Goal: Find specific page/section: Find specific page/section

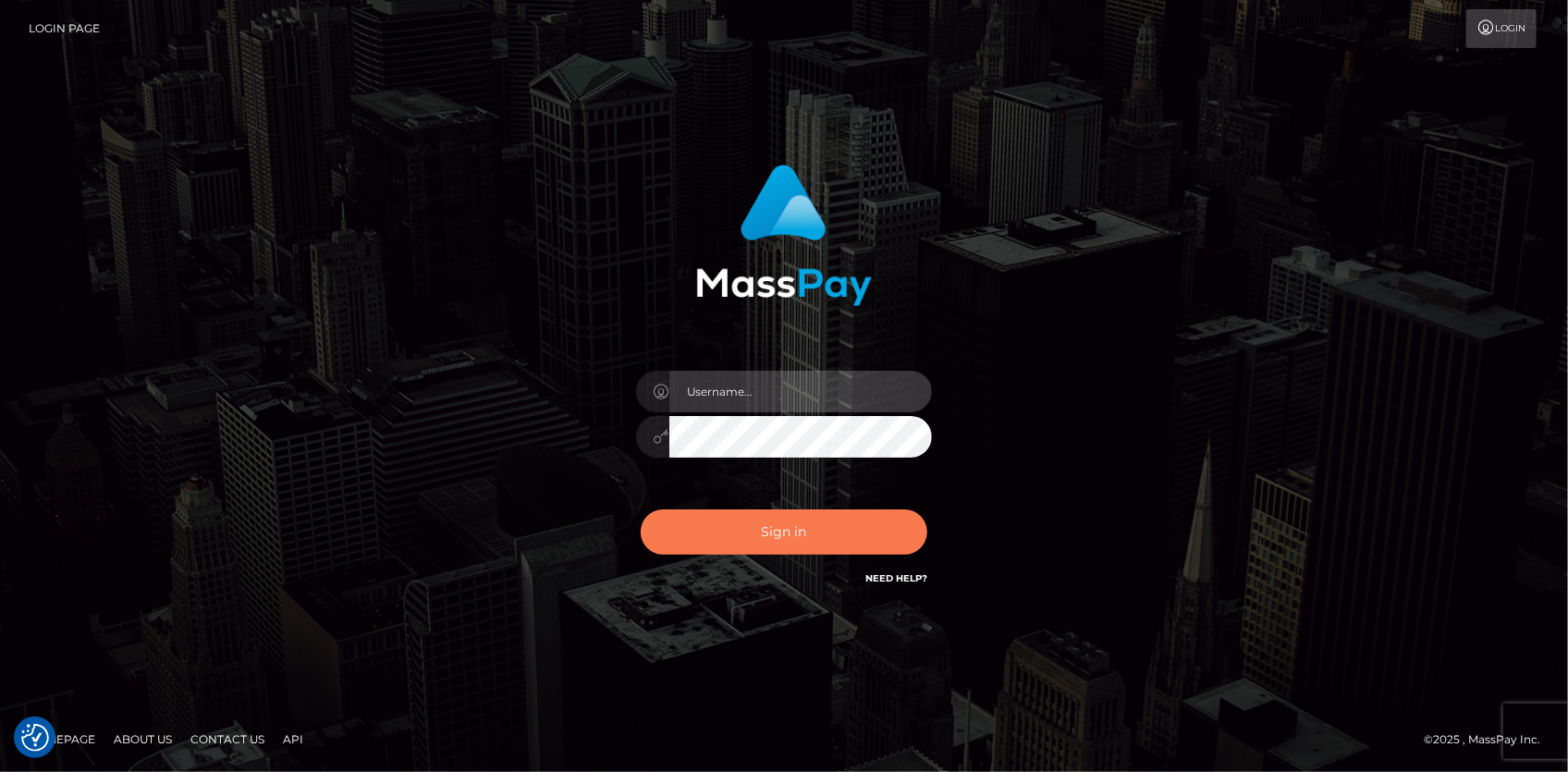
type input "Eduard Gavrilescu"
click at [742, 534] on button "Sign in" at bounding box center [784, 531] width 286 height 45
type input "Eduard Gavrilescu"
click at [752, 510] on button "Sign in" at bounding box center [784, 531] width 286 height 45
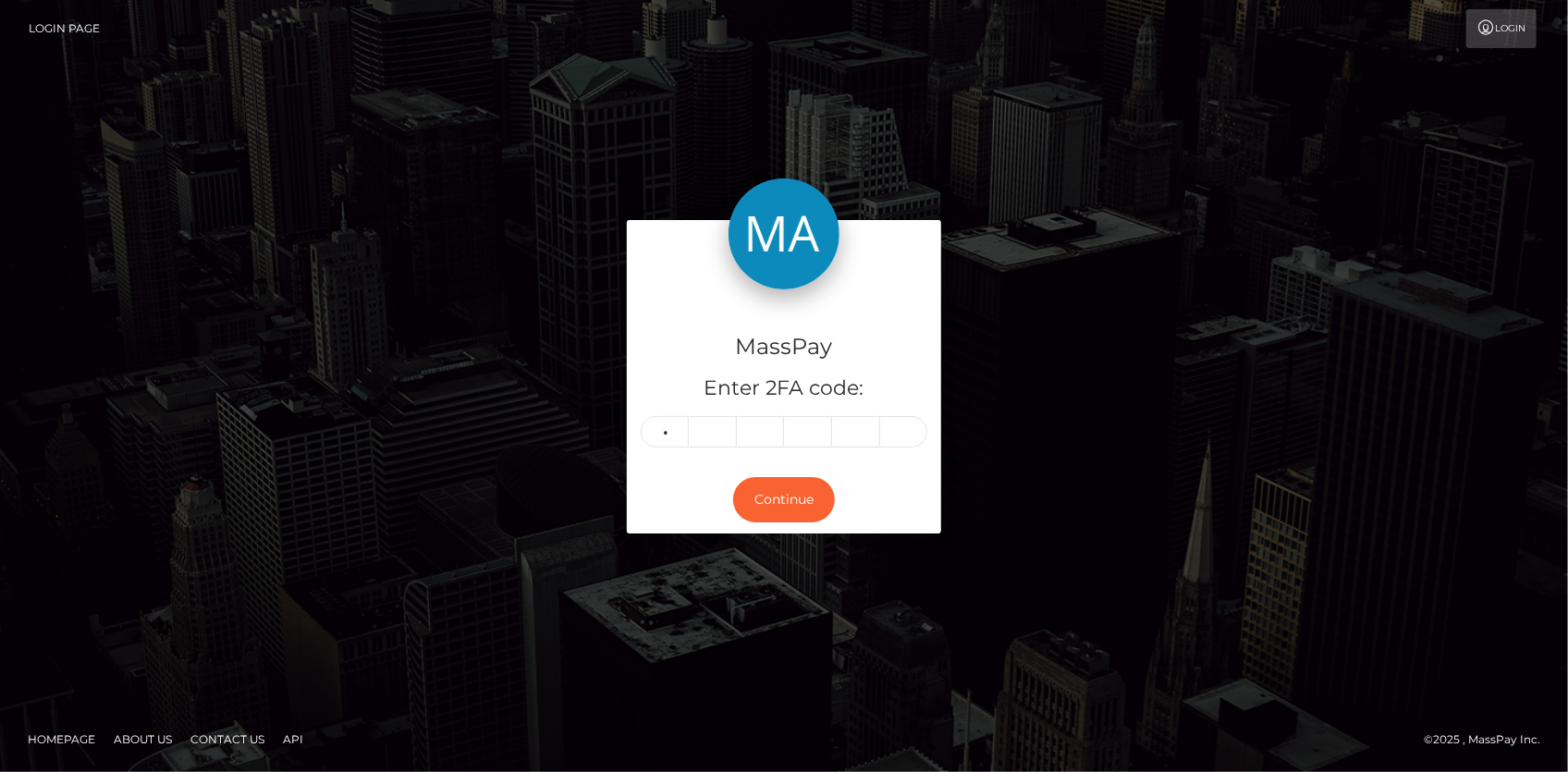
type input "0"
type input "9"
type input "5"
type input "9"
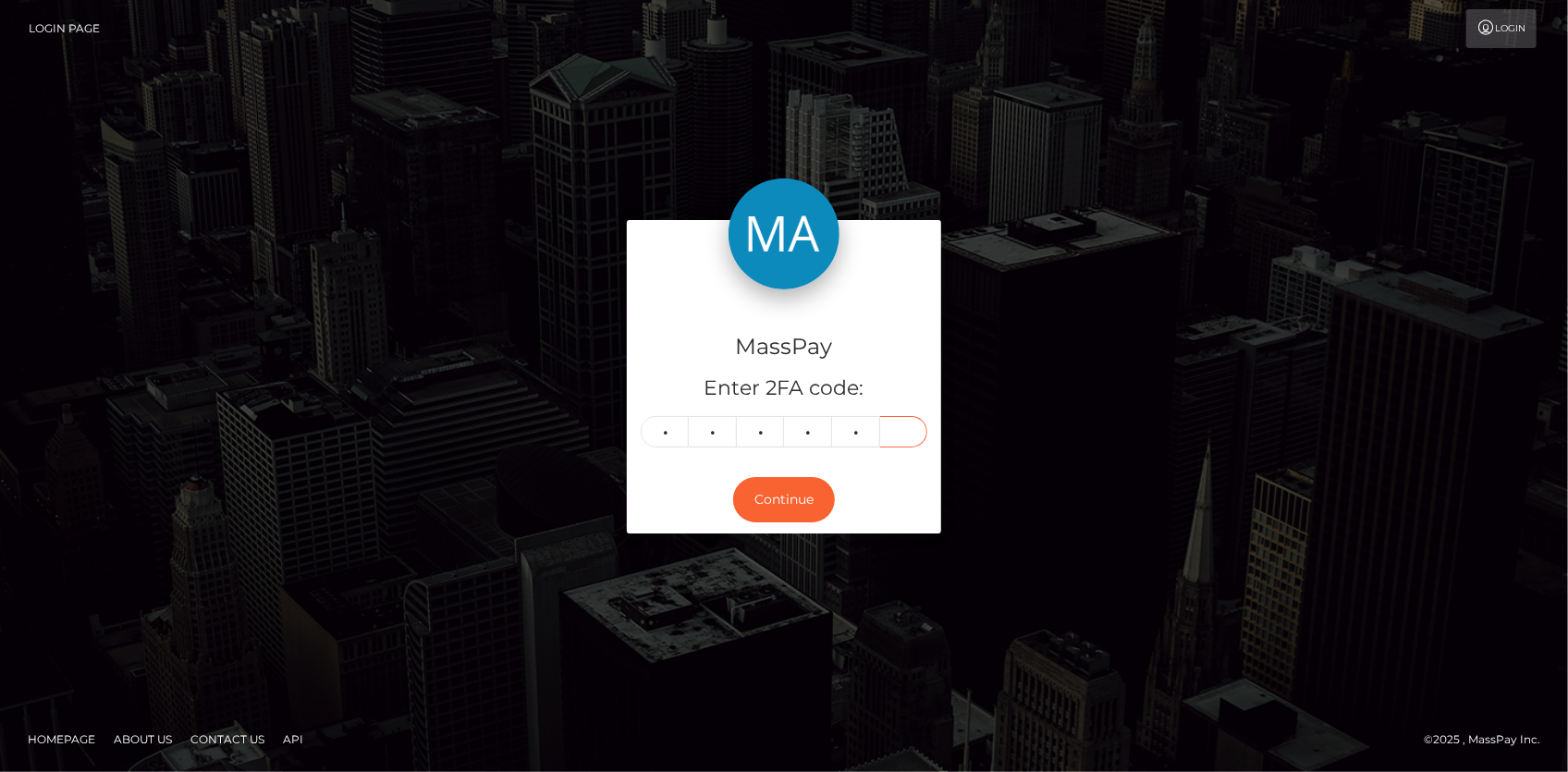
type input "7"
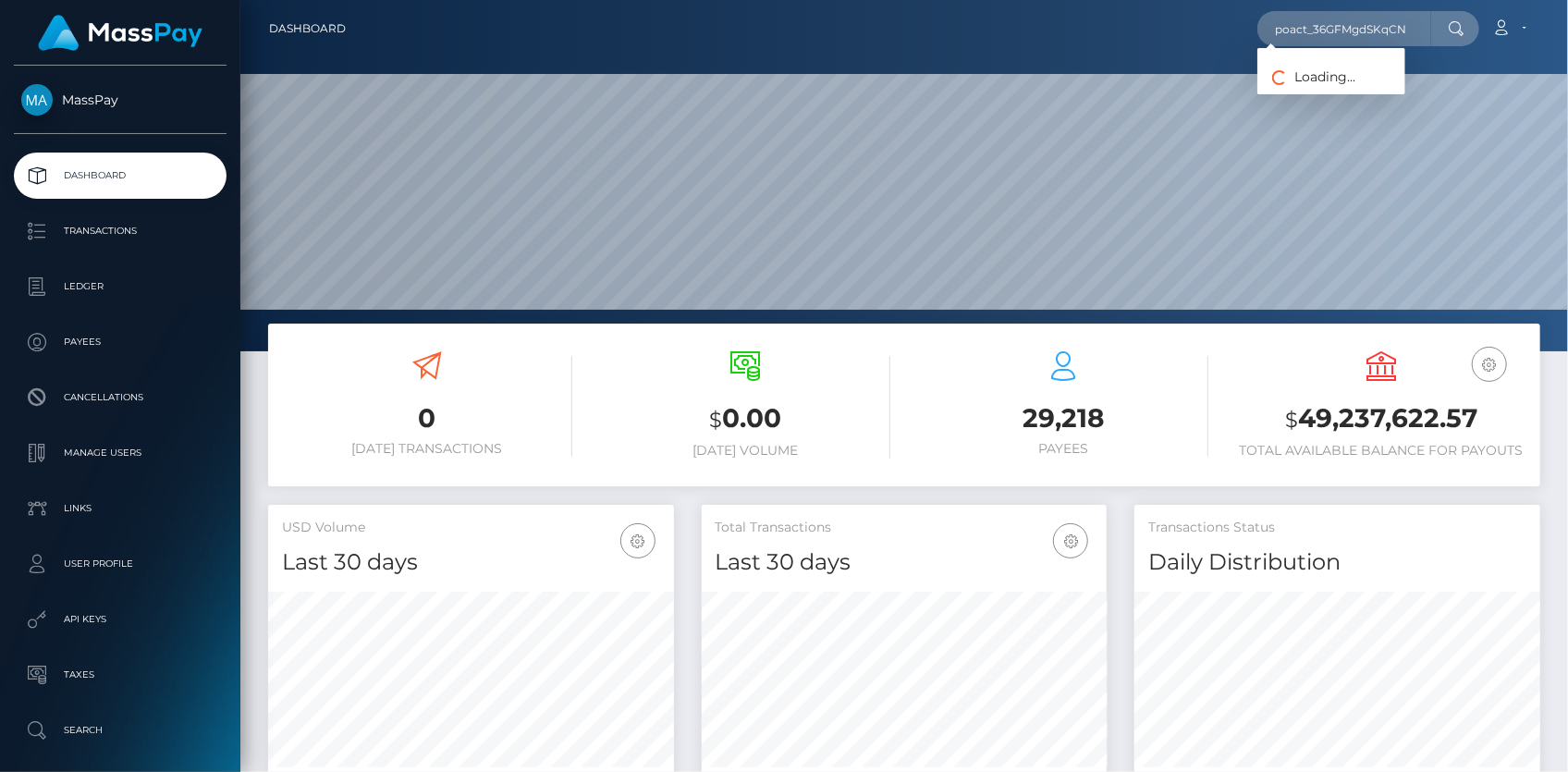
scroll to position [328, 405]
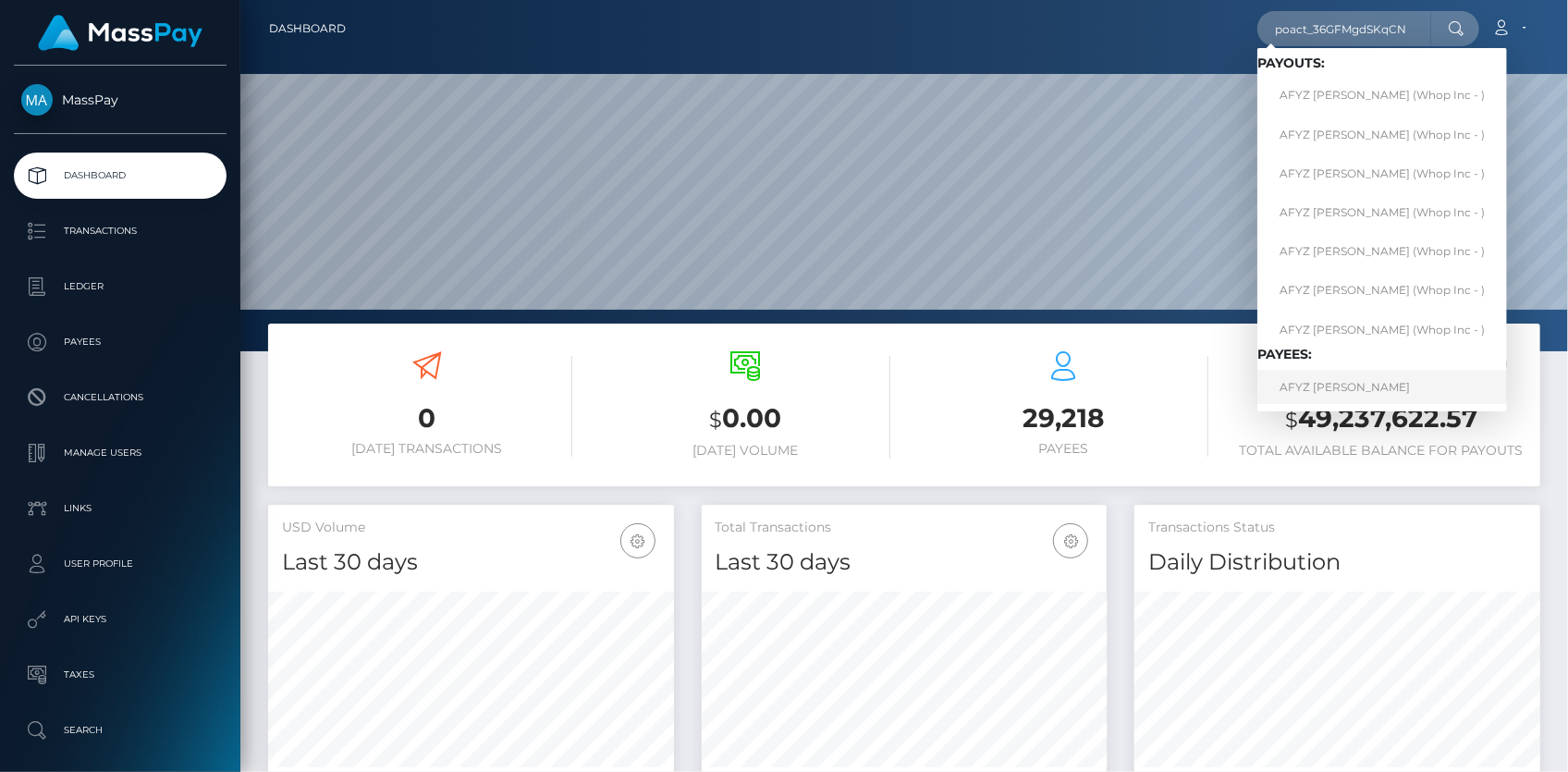
type input "poact_36GFMgdSKqCN"
click at [1331, 388] on link "AFYZ ZEID MOHAMEDALI" at bounding box center [1382, 387] width 249 height 34
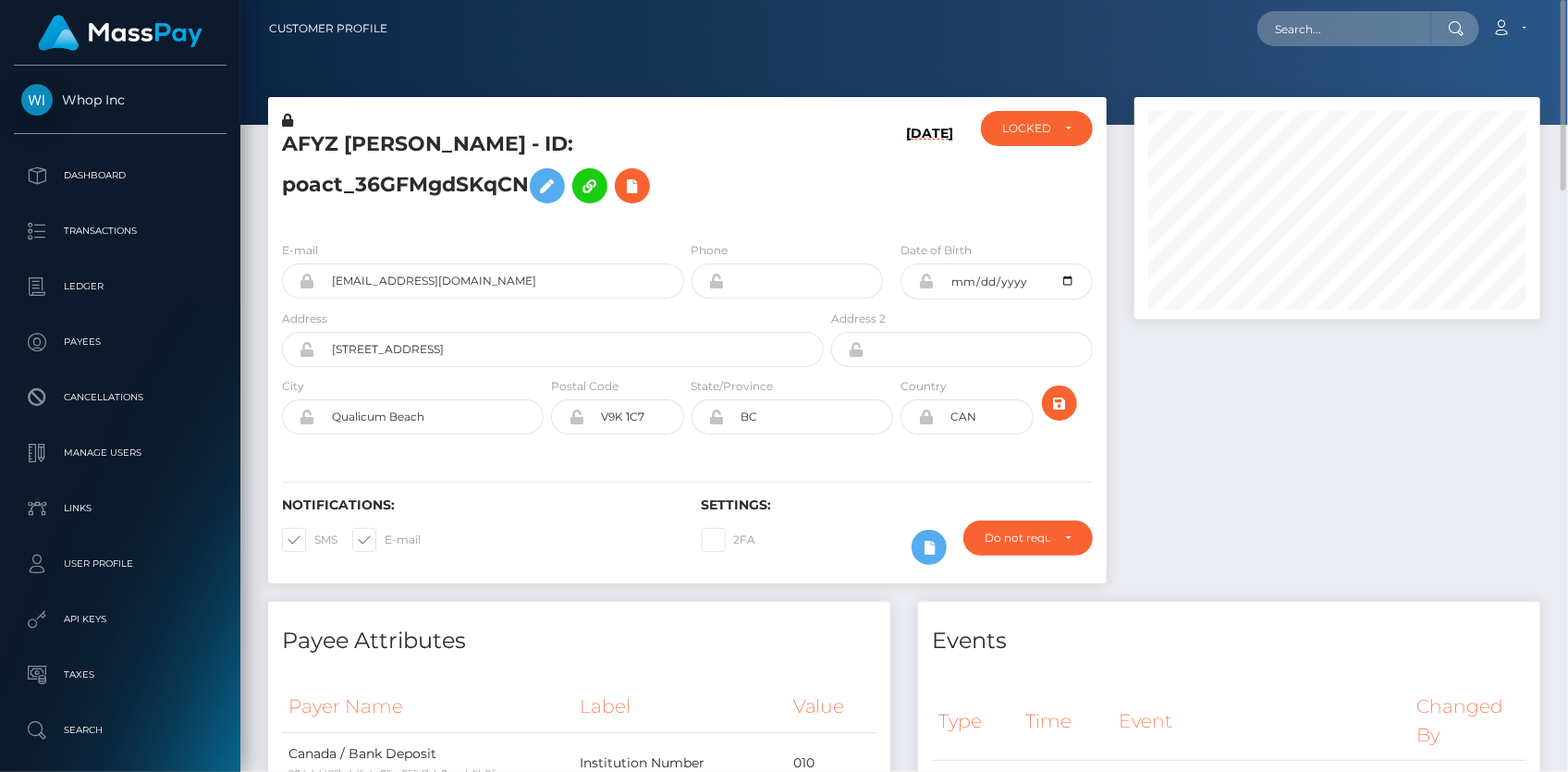
click at [492, 149] on h5 "AFYZ [PERSON_NAME] - ID: poact_36GFMgdSKqCN" at bounding box center [547, 172] width 532 height 82
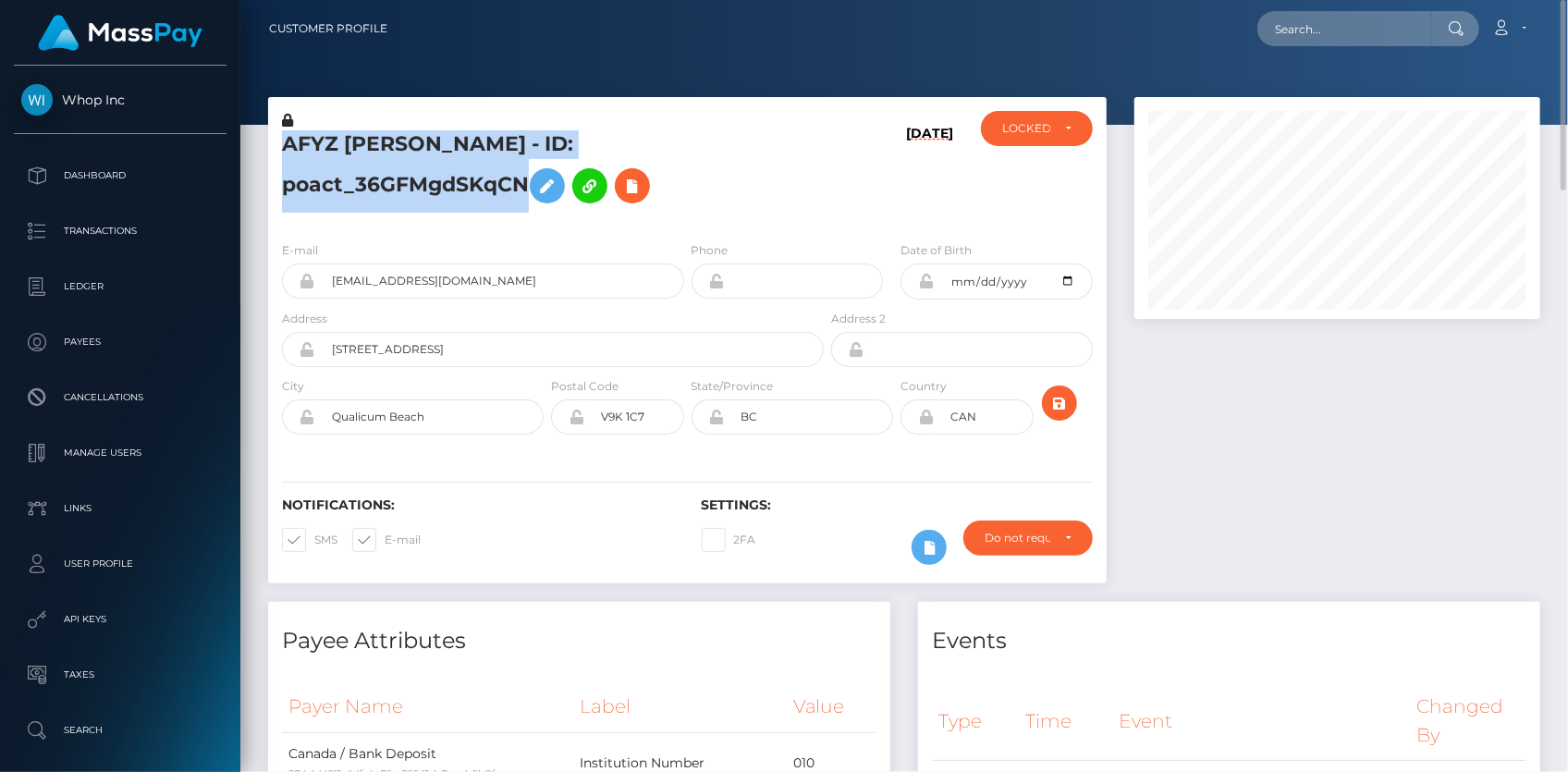
click at [492, 149] on h5 "AFYZ [PERSON_NAME] - ID: poact_36GFMgdSKqCN" at bounding box center [547, 172] width 532 height 82
copy h5 "AFYZ [PERSON_NAME] - ID: poact_36GFMgdSKqCN"
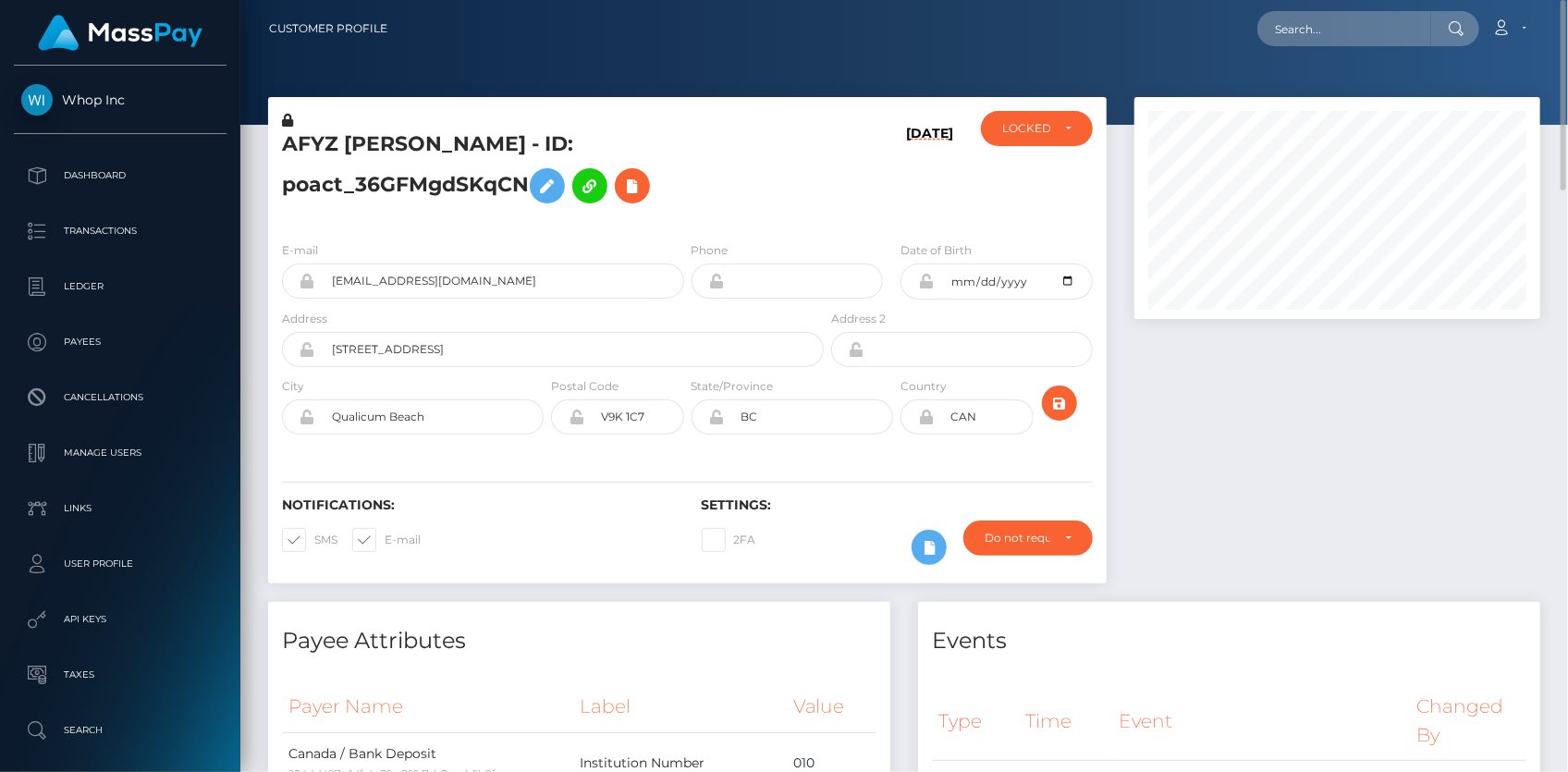
click at [1315, 48] on nav "Customer Profile Loading... Loading... Account" at bounding box center [904, 29] width 1327 height 57
click at [1316, 35] on input "text" at bounding box center [1345, 29] width 174 height 35
paste input "pout_YYXEGRIzsANvL"
paste input "act_DrQ8pDAb47A6"
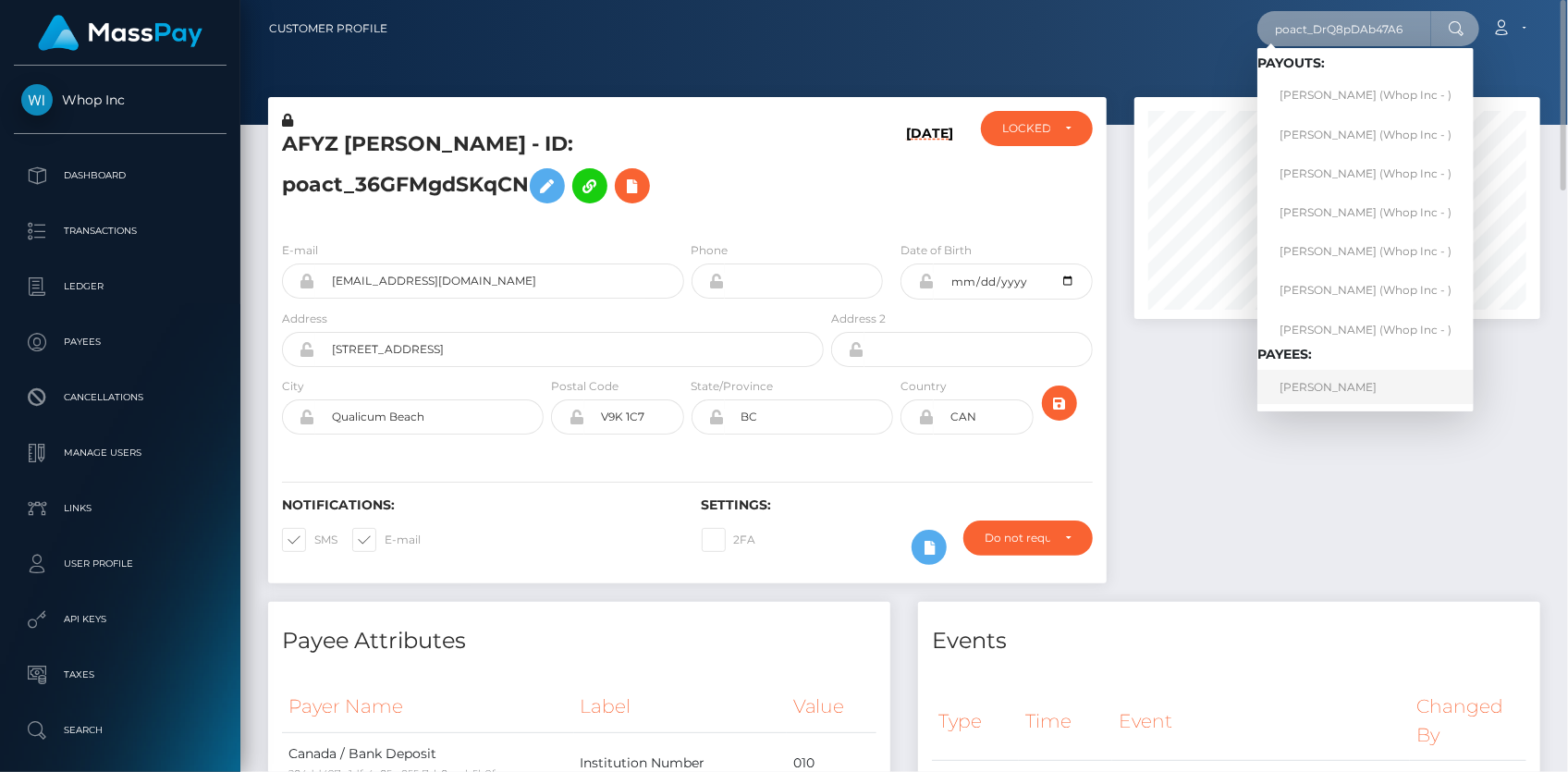
type input "poact_DrQ8pDAb47A6"
click at [1359, 386] on link "KAMRON FEREIDOON NAFARIEH" at bounding box center [1366, 387] width 217 height 34
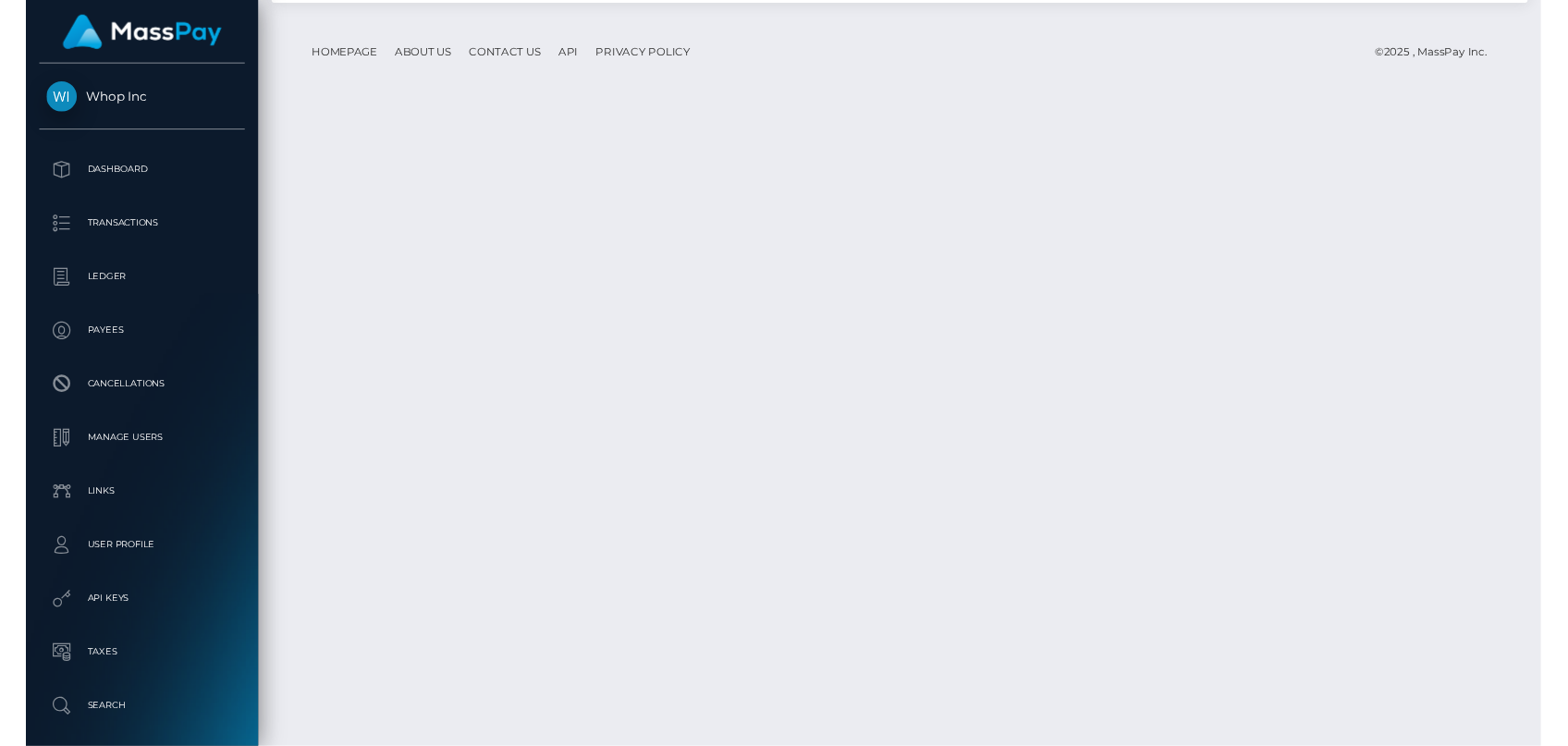
scroll to position [4077, 0]
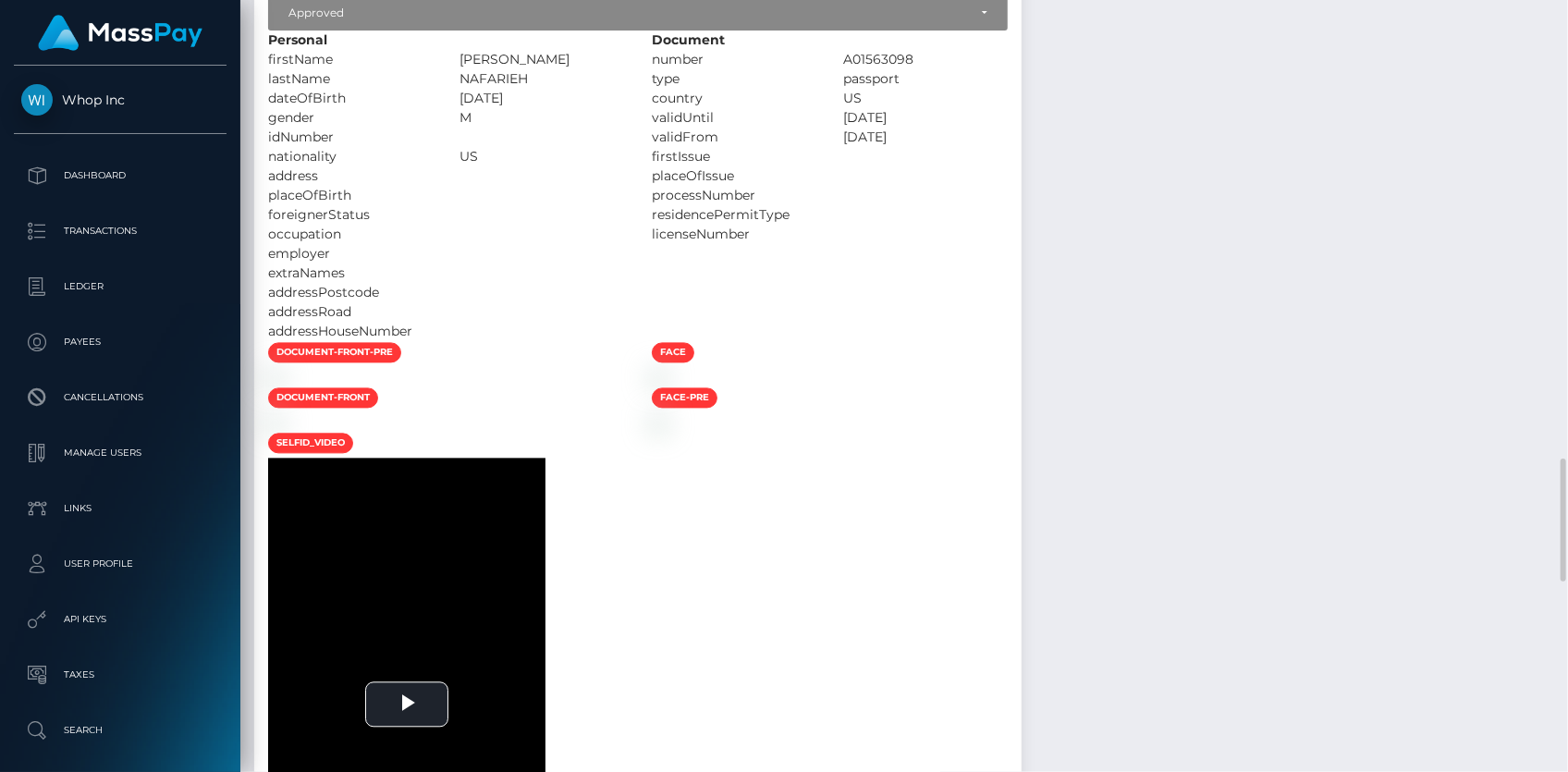
scroll to position [2522, 0]
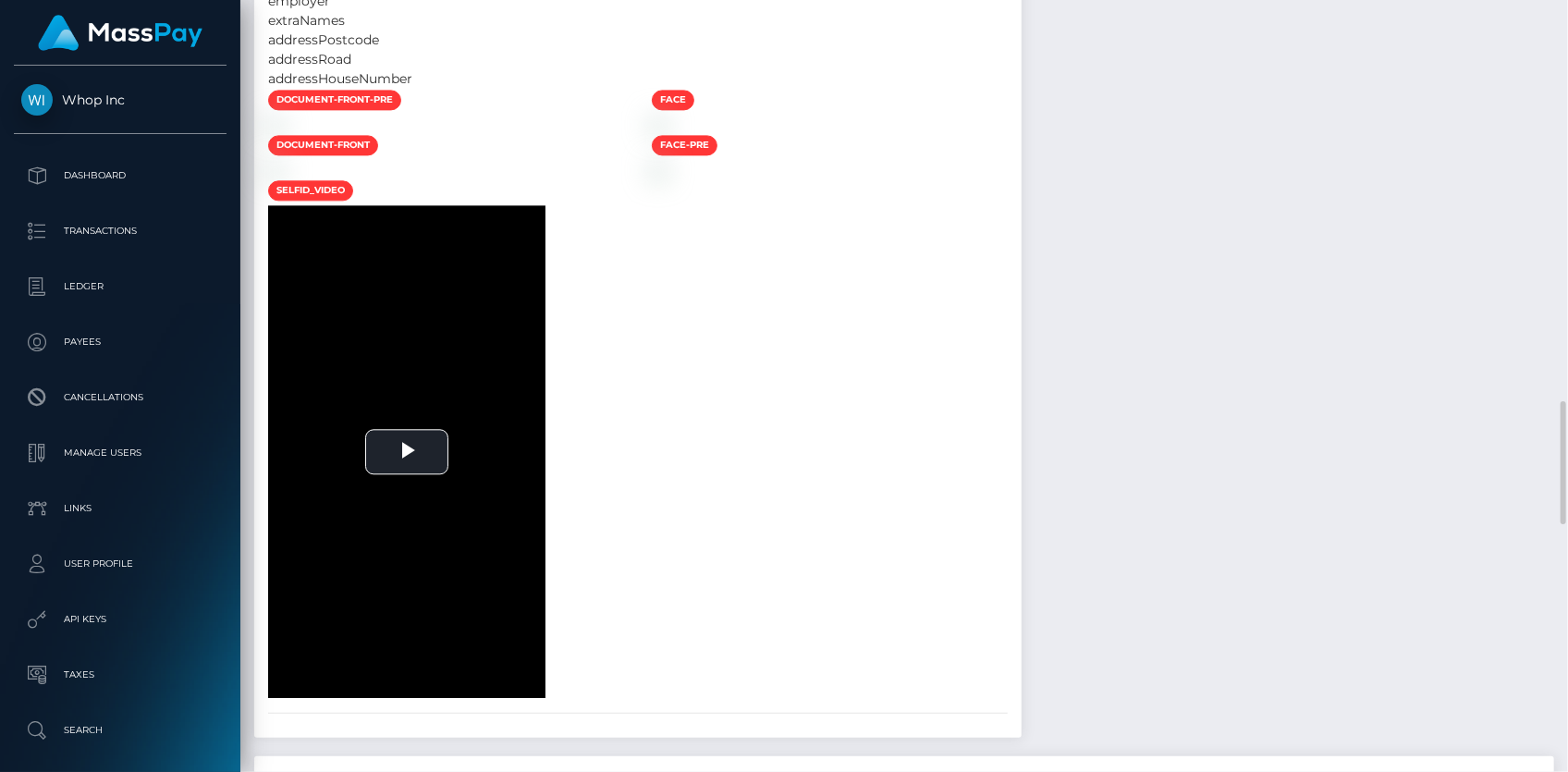
click at [283, 132] on img at bounding box center [275, 124] width 14 height 14
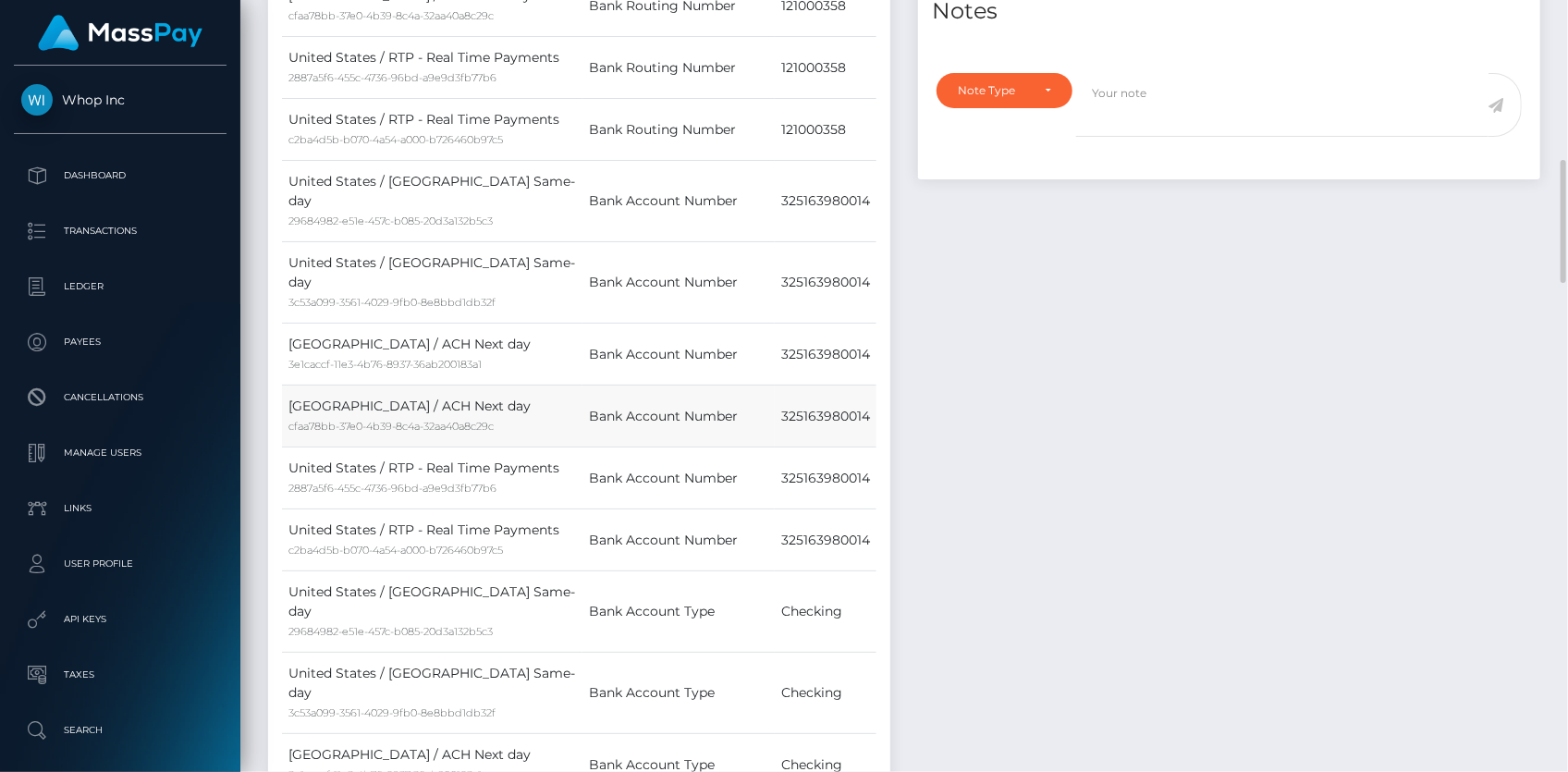
scroll to position [1345, 0]
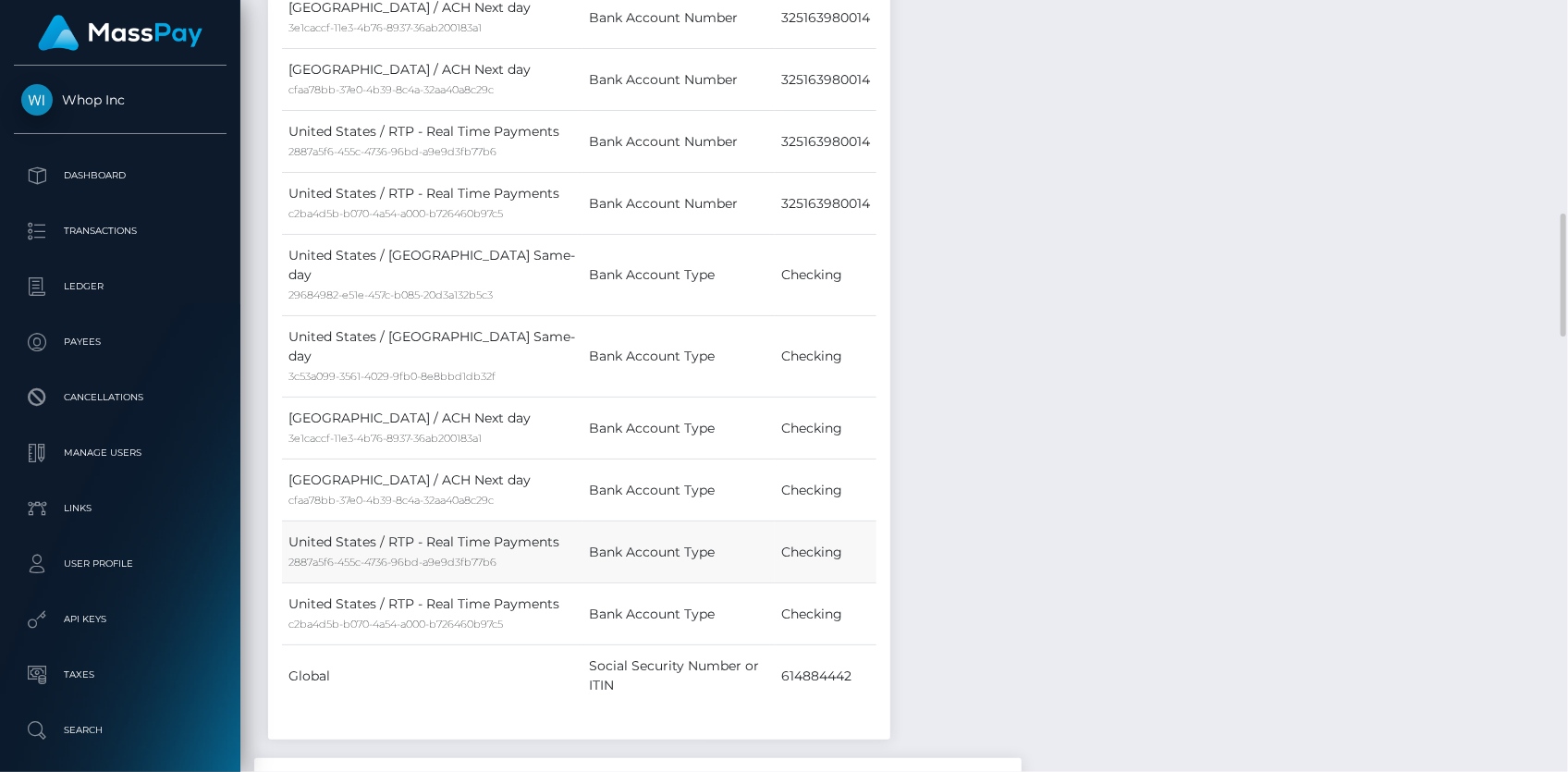
drag, startPoint x: 775, startPoint y: 434, endPoint x: 833, endPoint y: 428, distance: 58.3
click at [830, 522] on td "Checking" at bounding box center [825, 552] width 101 height 62
drag, startPoint x: 786, startPoint y: 471, endPoint x: 834, endPoint y: 472, distance: 48.0
click at [815, 584] on td "Checking" at bounding box center [825, 614] width 101 height 62
drag, startPoint x: 802, startPoint y: 517, endPoint x: 868, endPoint y: 518, distance: 66.0
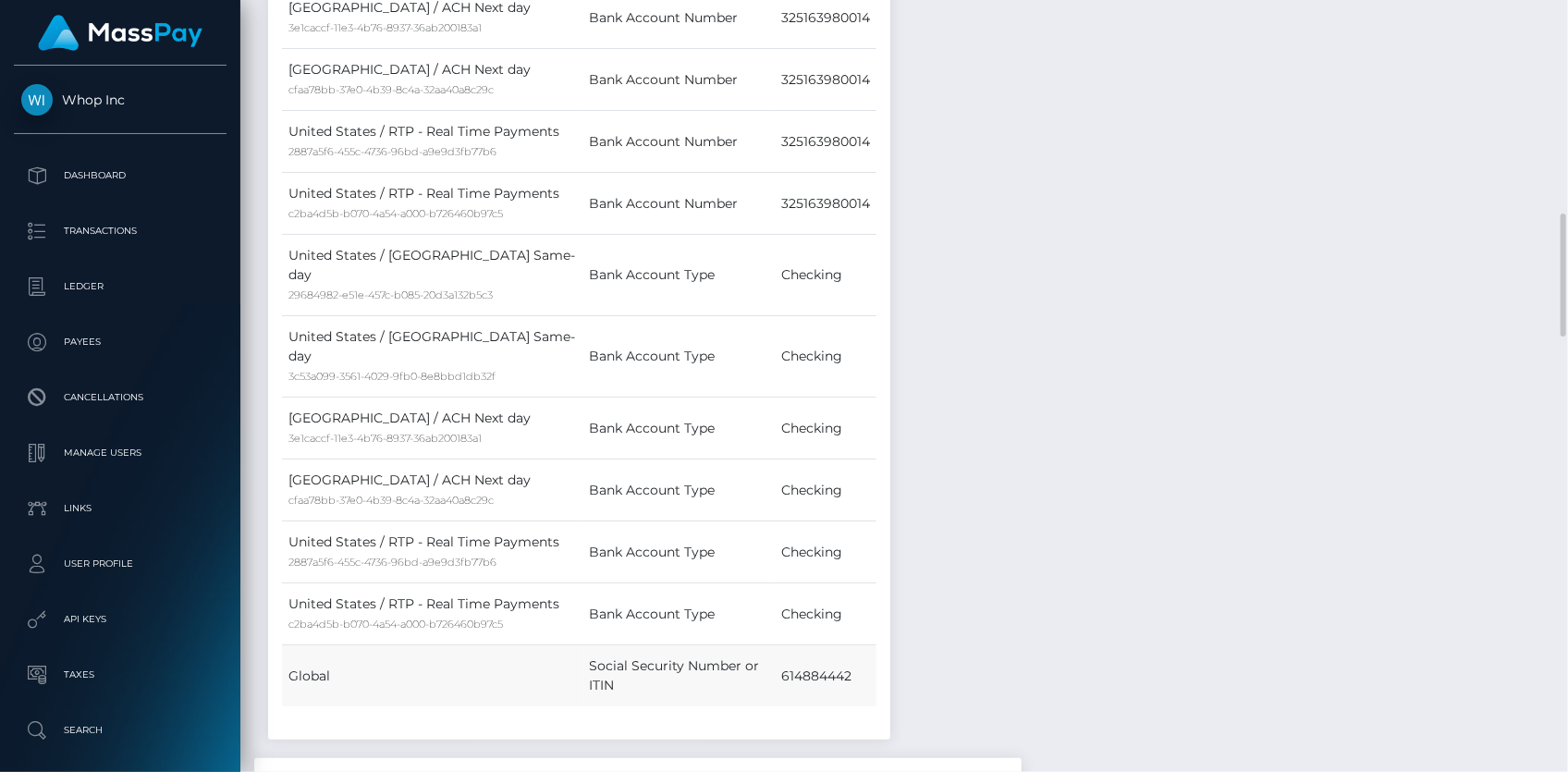
click at [846, 646] on td "614884442" at bounding box center [825, 676] width 101 height 62
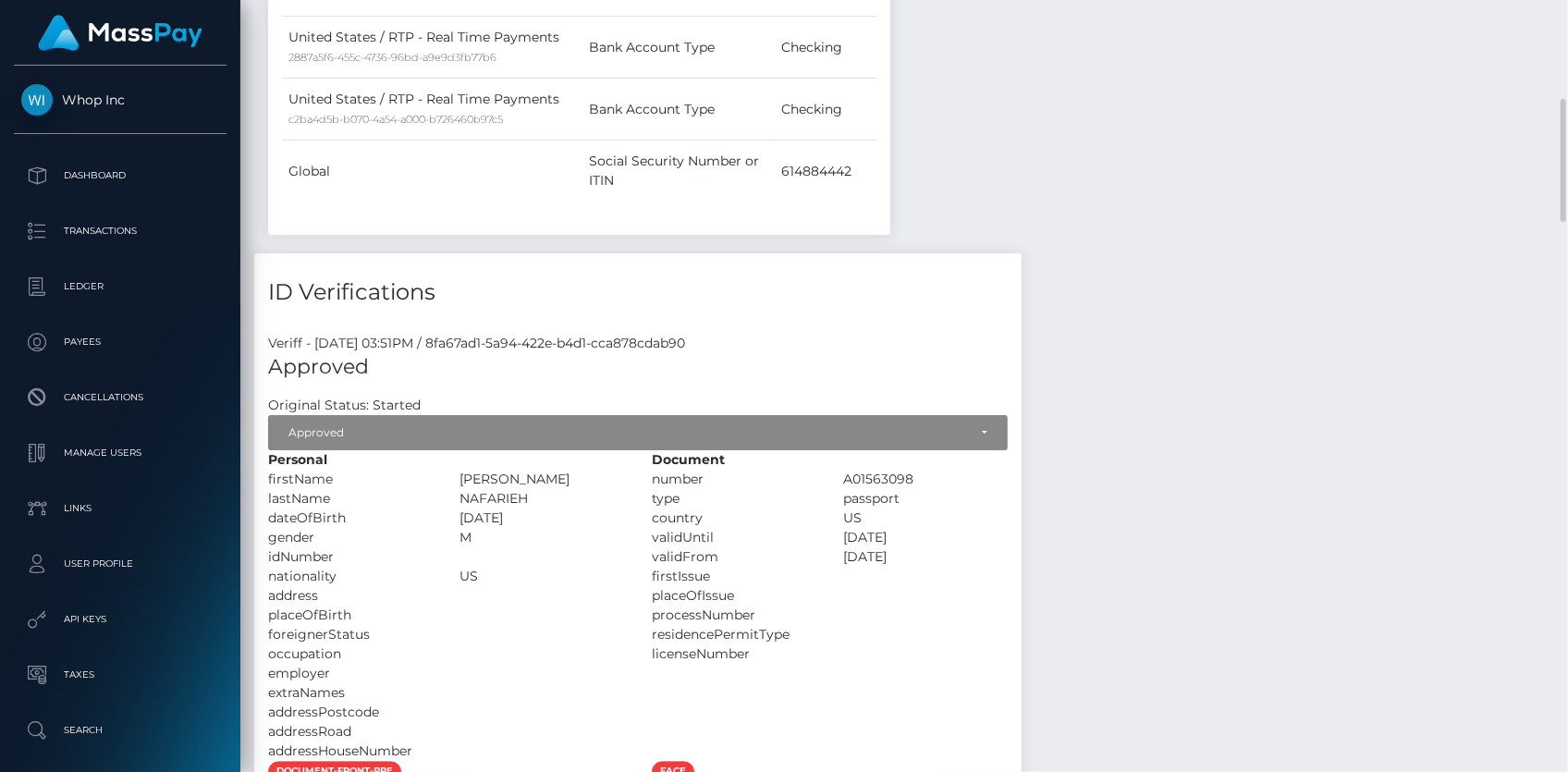
scroll to position [1682, 0]
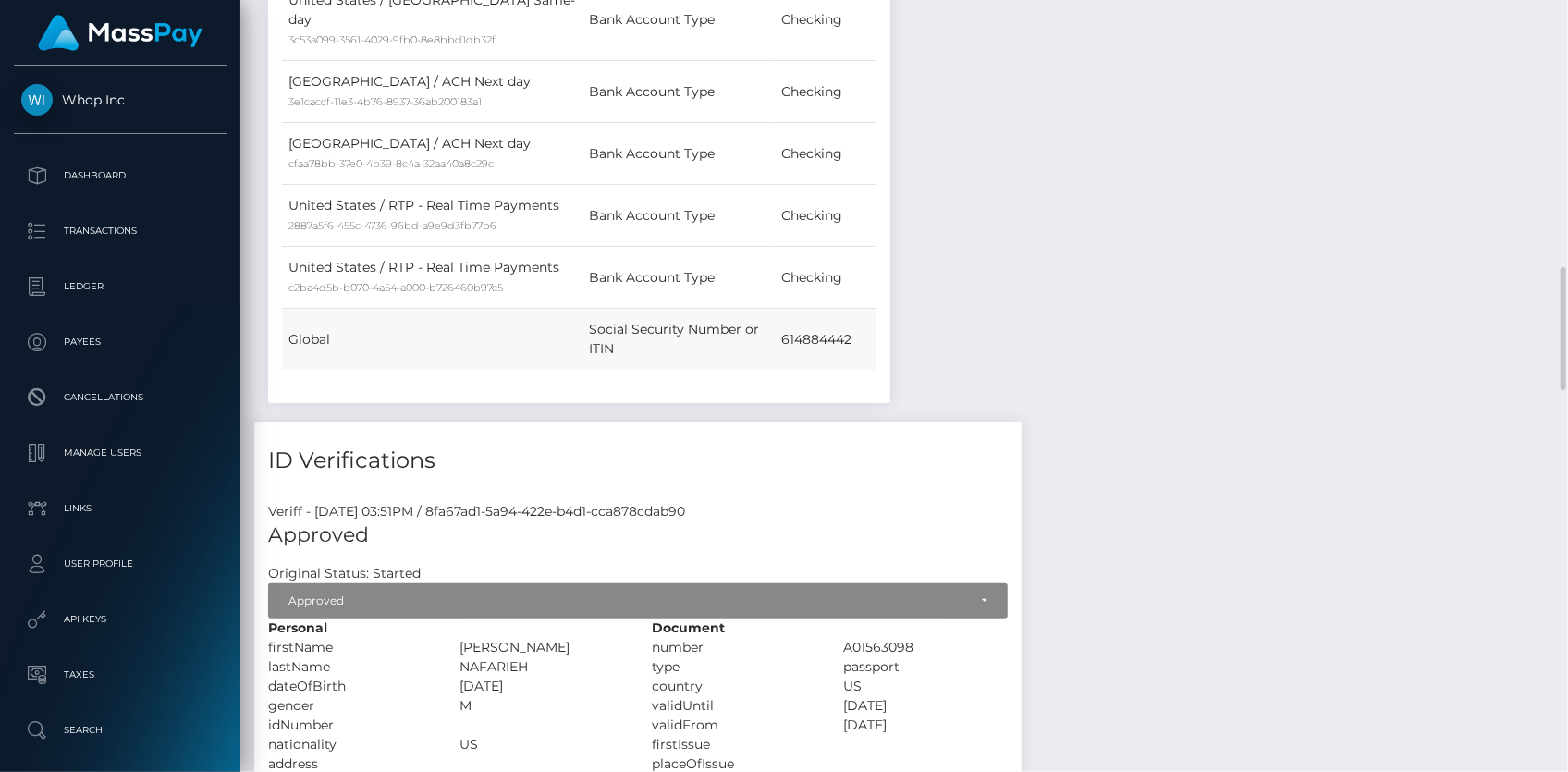
click at [798, 309] on td "614884442" at bounding box center [825, 339] width 101 height 62
copy td "614884442"
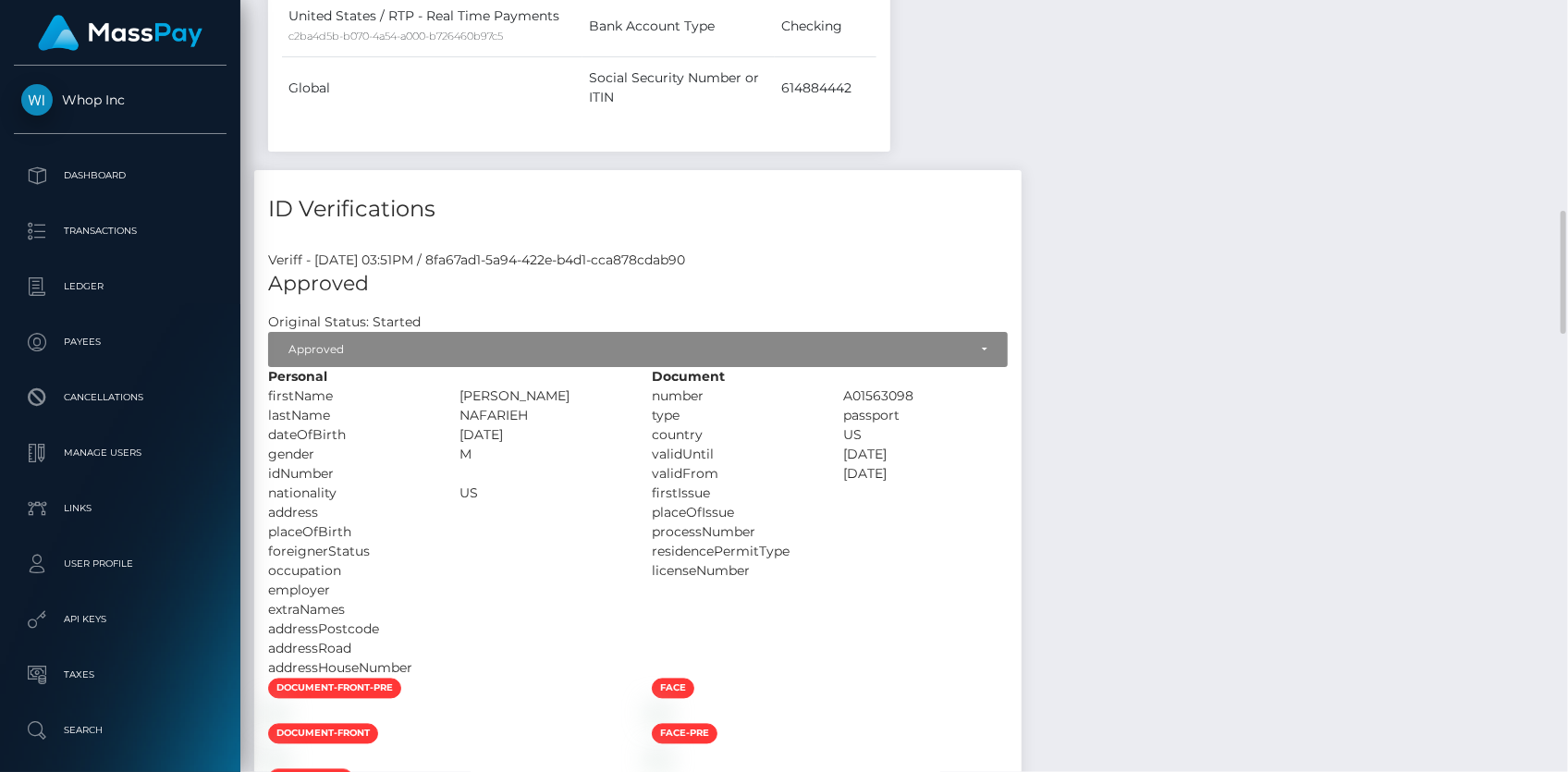
scroll to position [2017, 0]
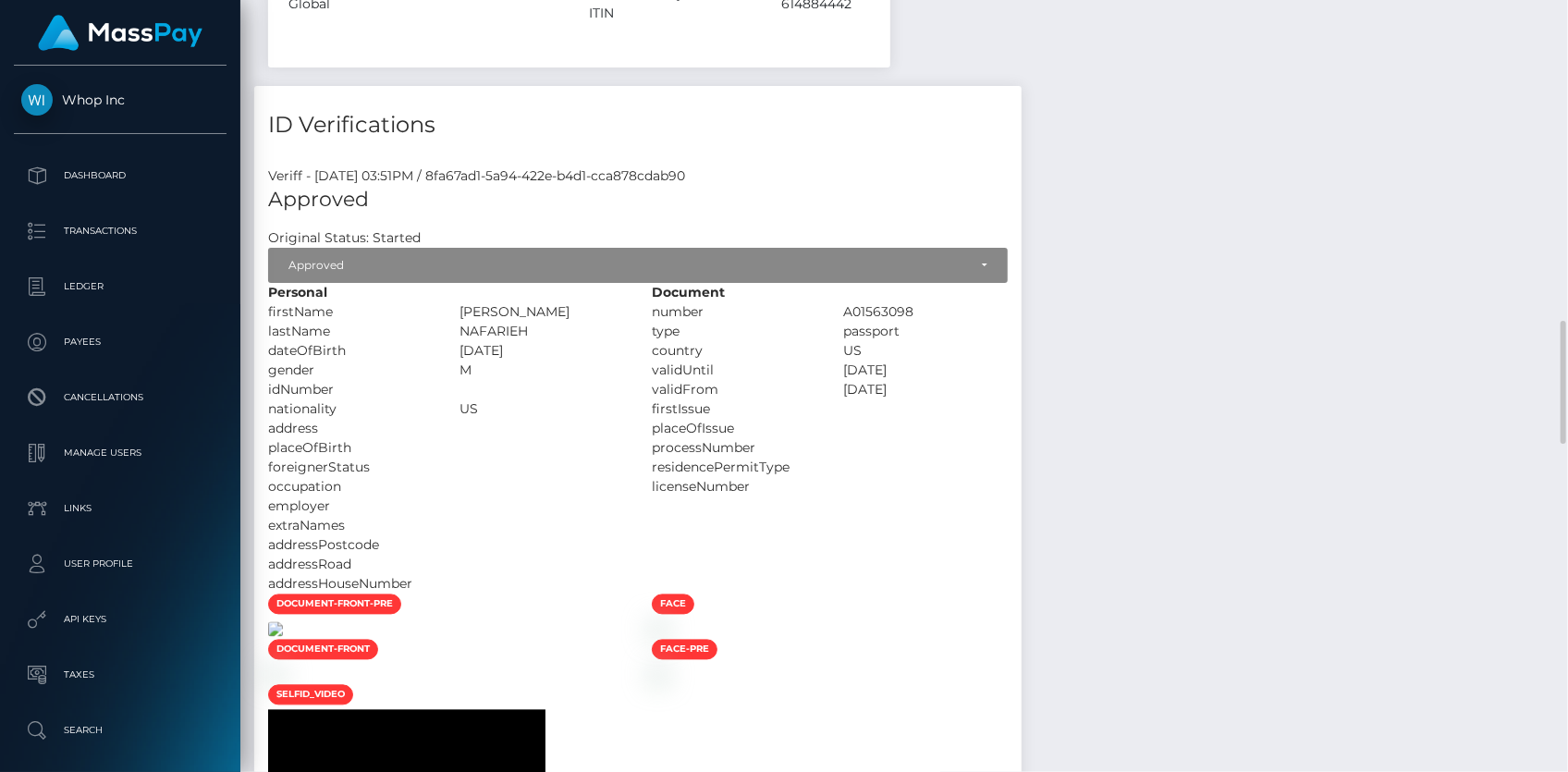
click at [283, 623] on img at bounding box center [275, 630] width 14 height 14
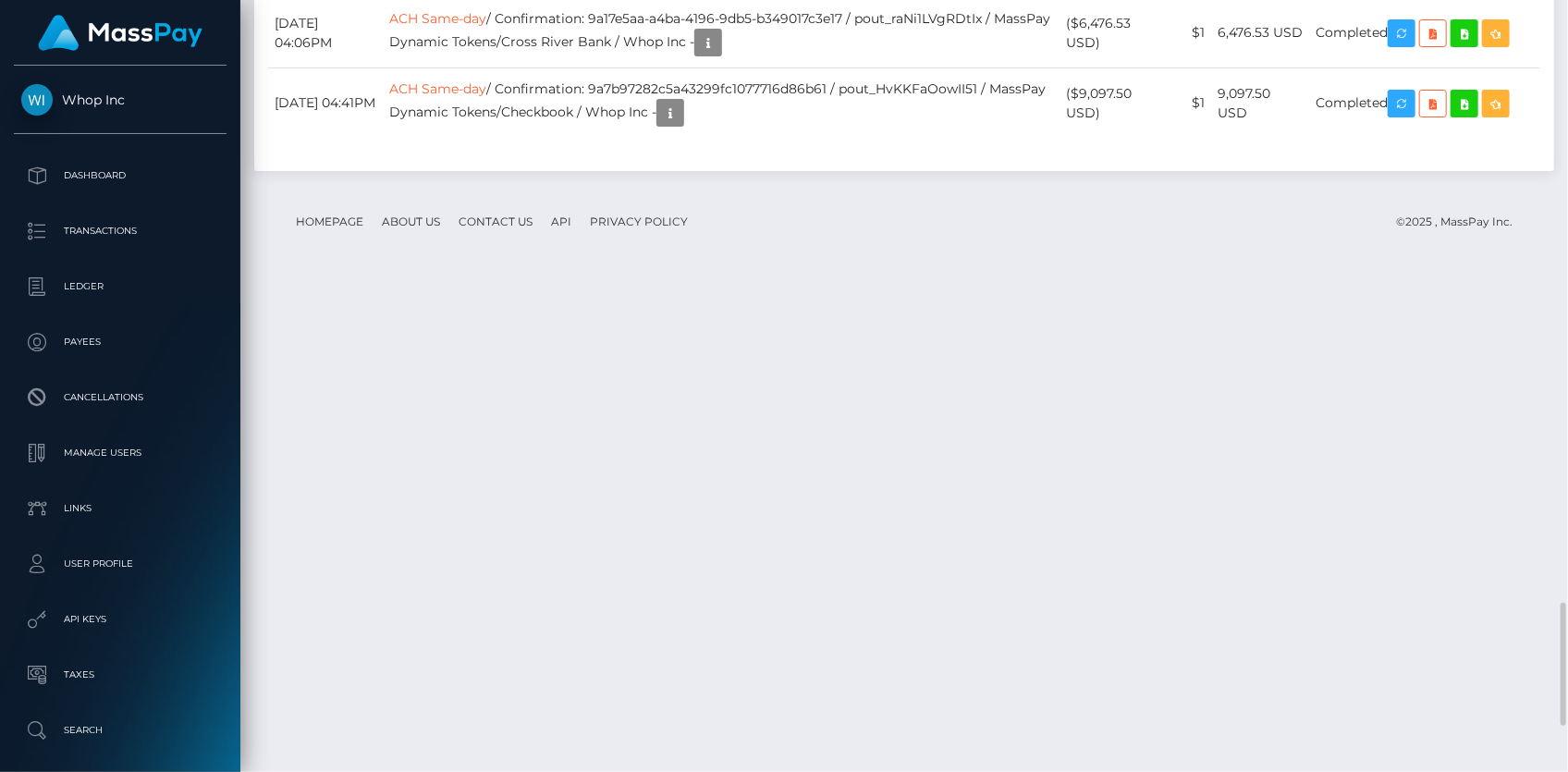
scroll to position [4078, 0]
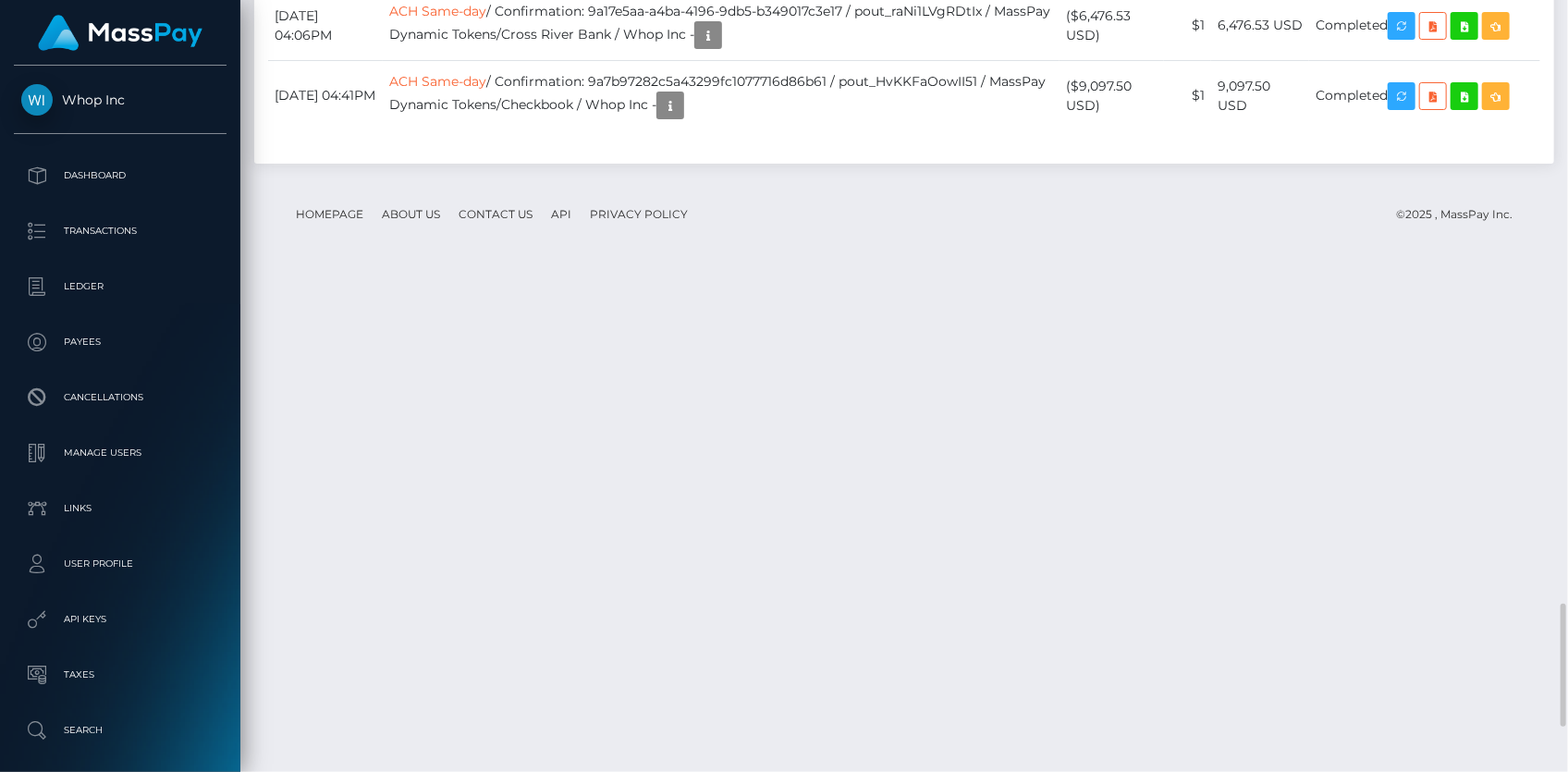
scroll to position [3959, 0]
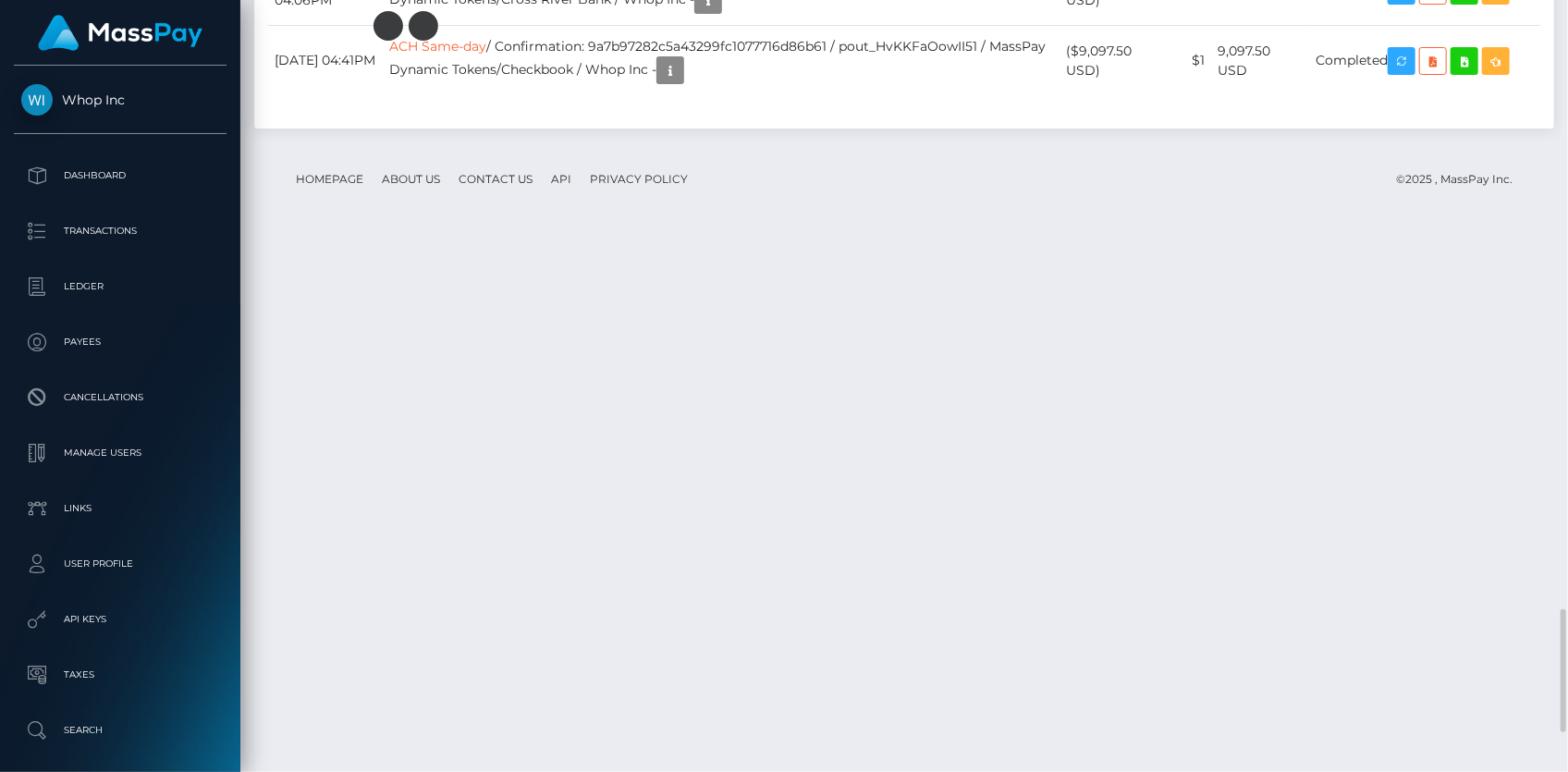
scroll to position [4078, 0]
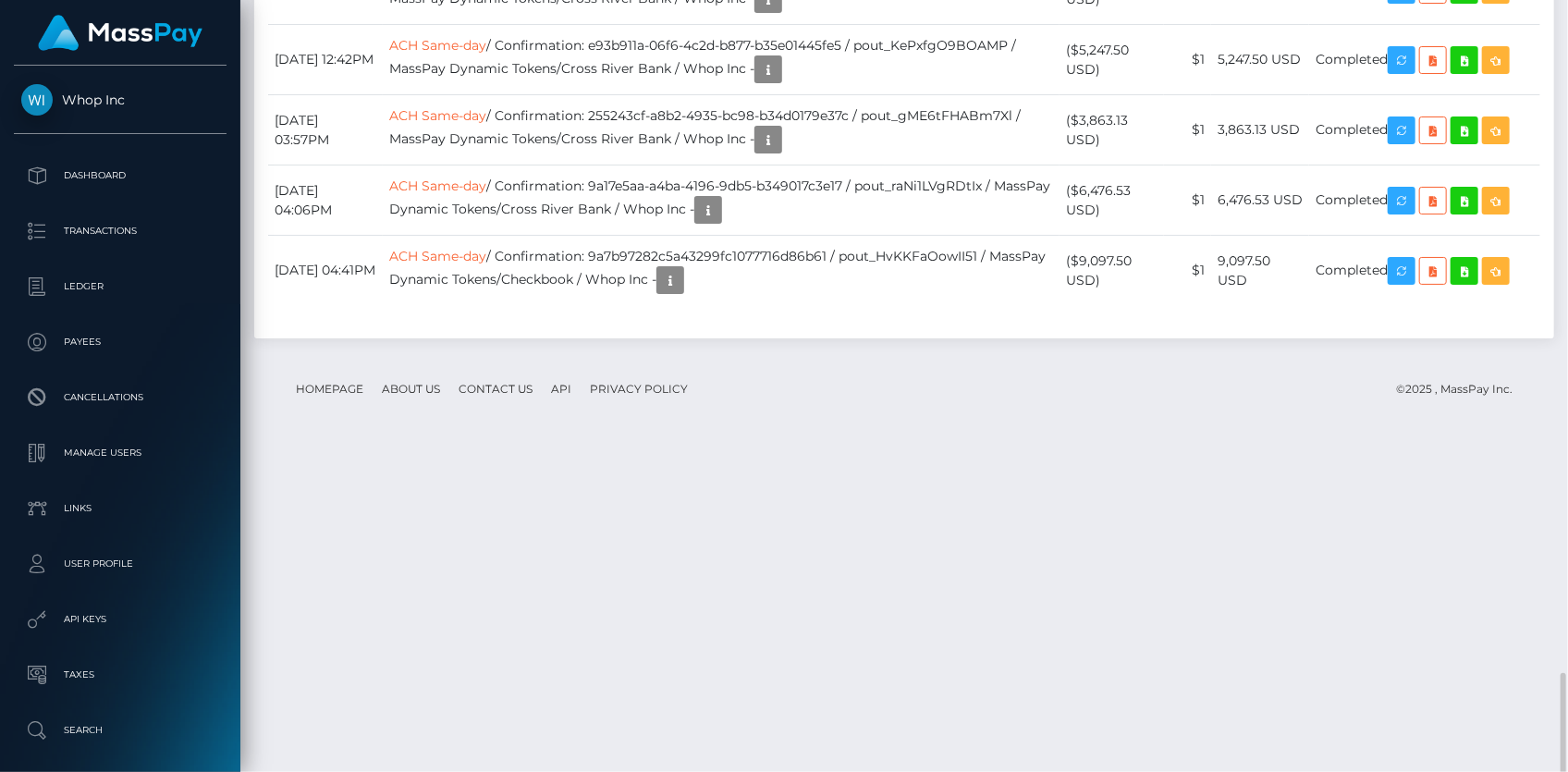
scroll to position [4078, 0]
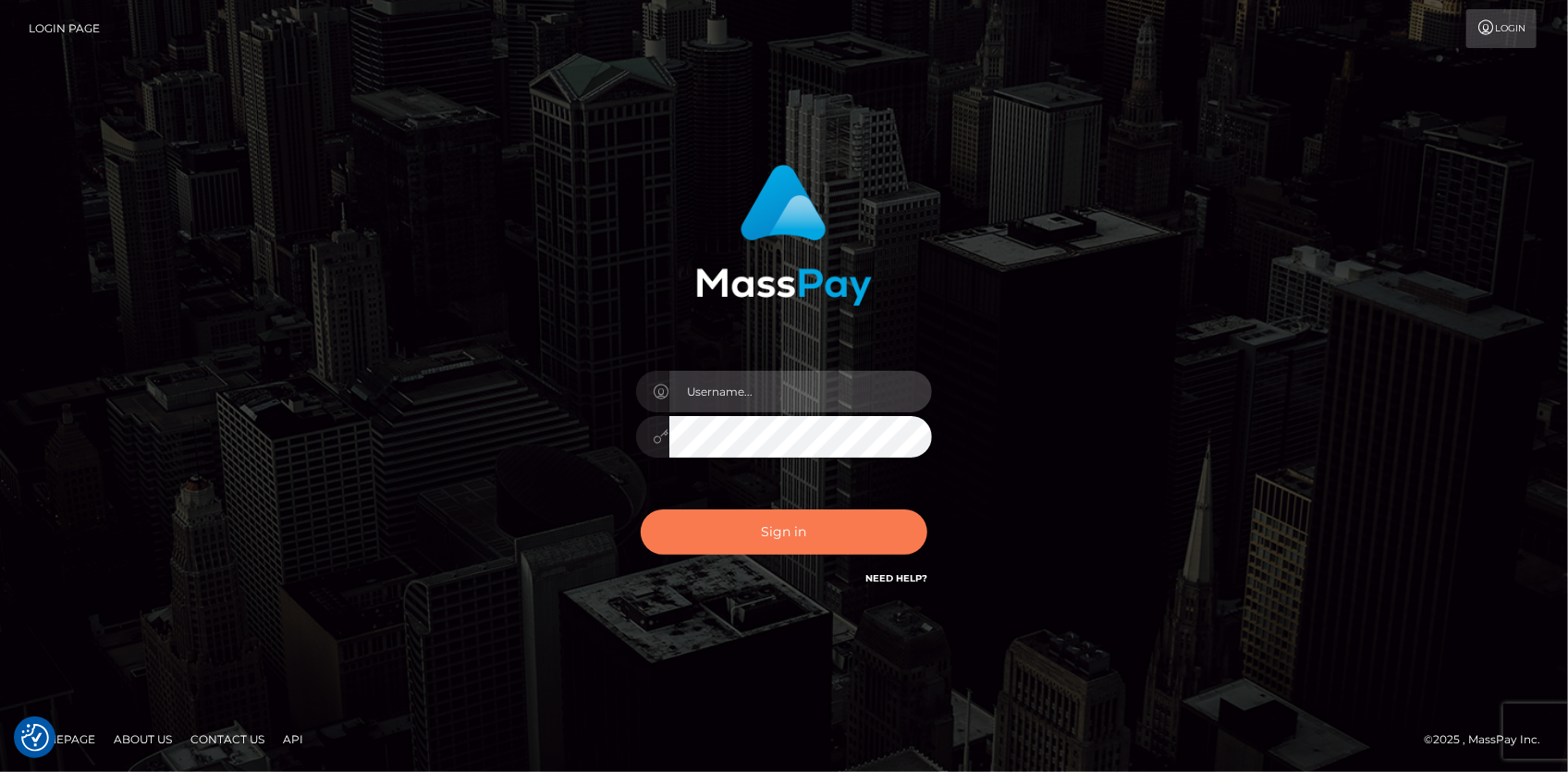
type input "Eduard Gavrilescu"
click at [763, 525] on button "Sign in" at bounding box center [784, 531] width 286 height 45
click at [755, 525] on button "Sign in" at bounding box center [784, 531] width 286 height 45
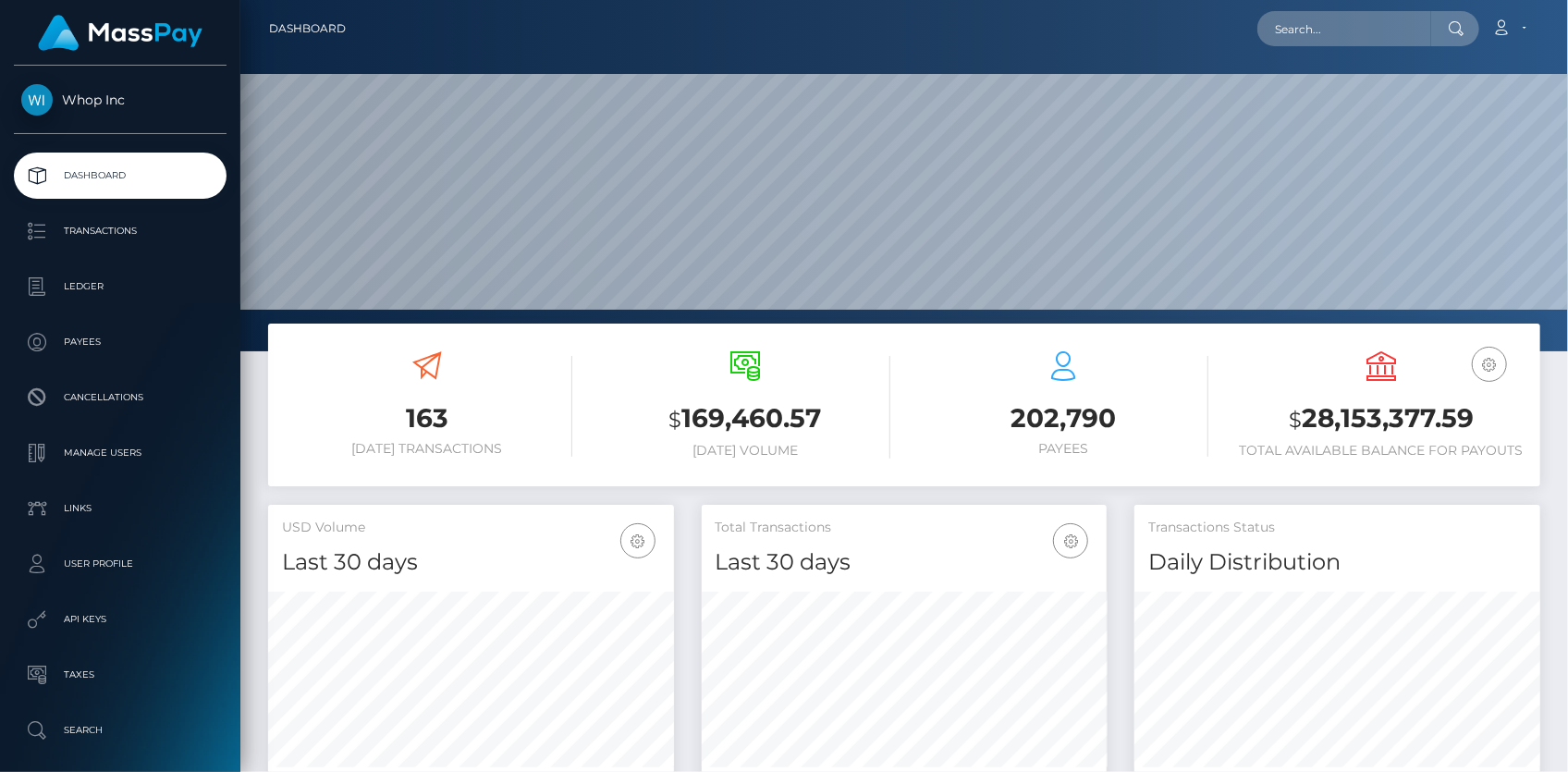
scroll to position [328, 405]
click at [1267, 20] on input "text" at bounding box center [1345, 29] width 174 height 35
paste input "poact_DrQ8pDAb47A6"
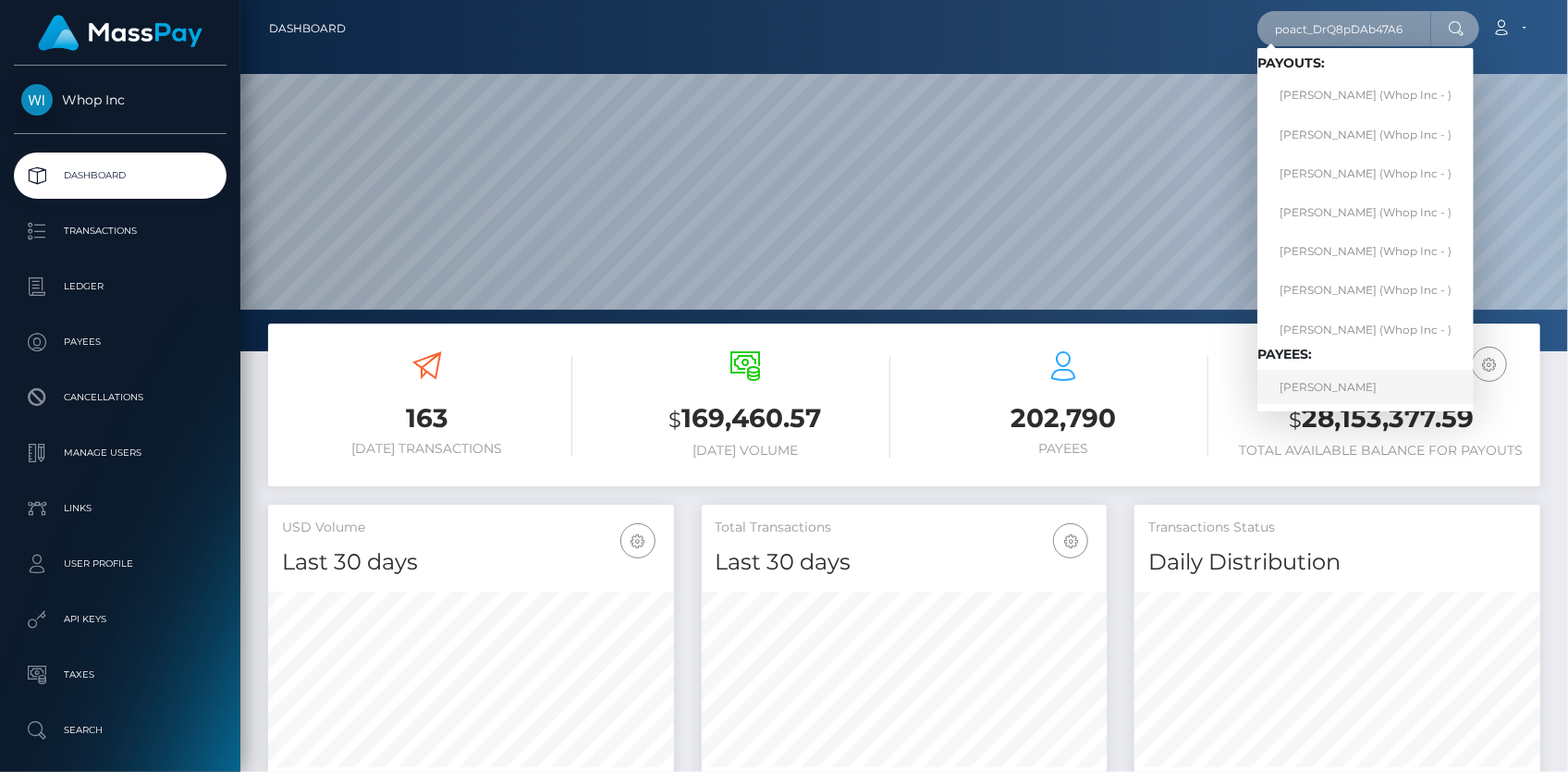
type input "poact_DrQ8pDAb47A6"
click at [1327, 382] on link "KAMRON FEREIDOON NAFARIEH" at bounding box center [1366, 387] width 217 height 34
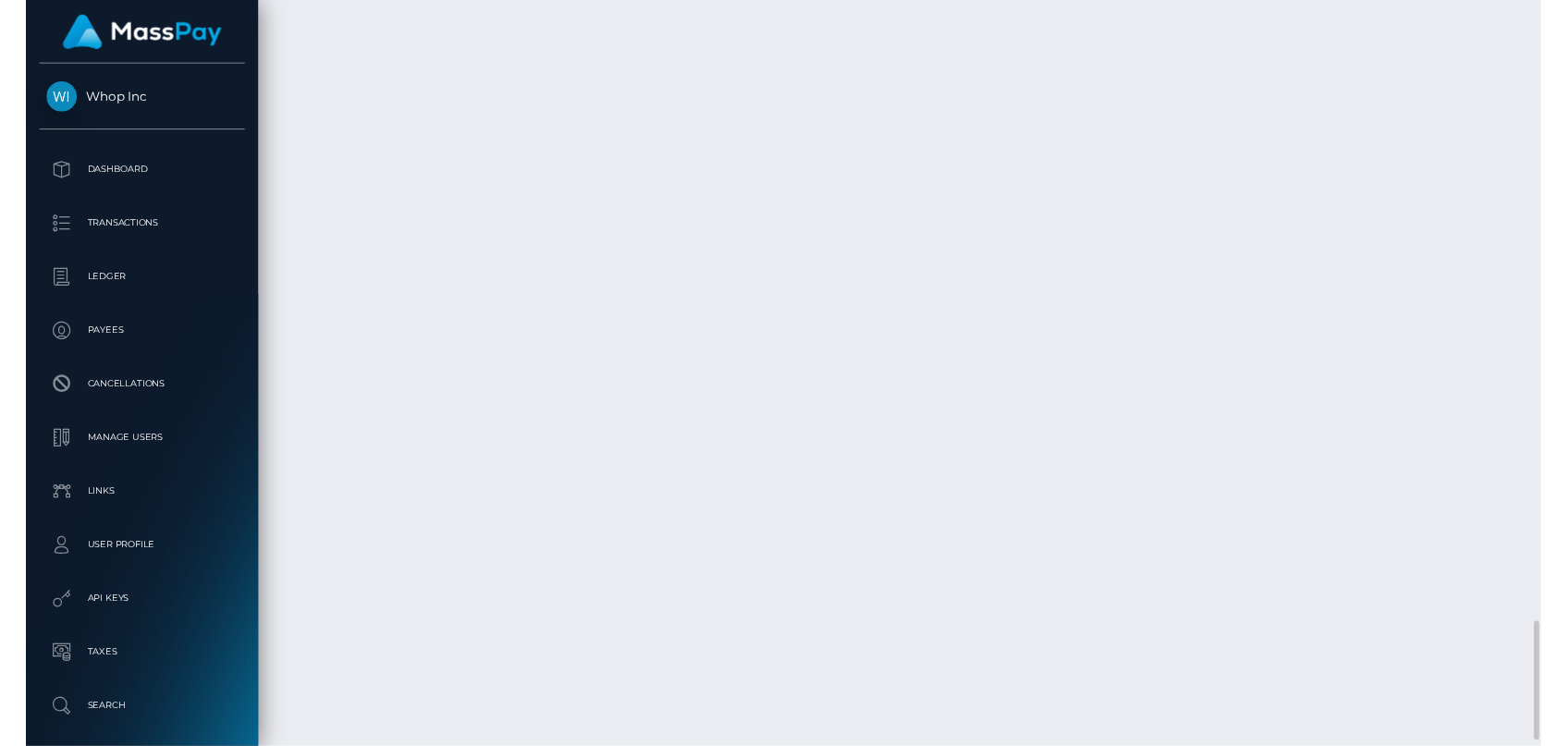
scroll to position [4077, 0]
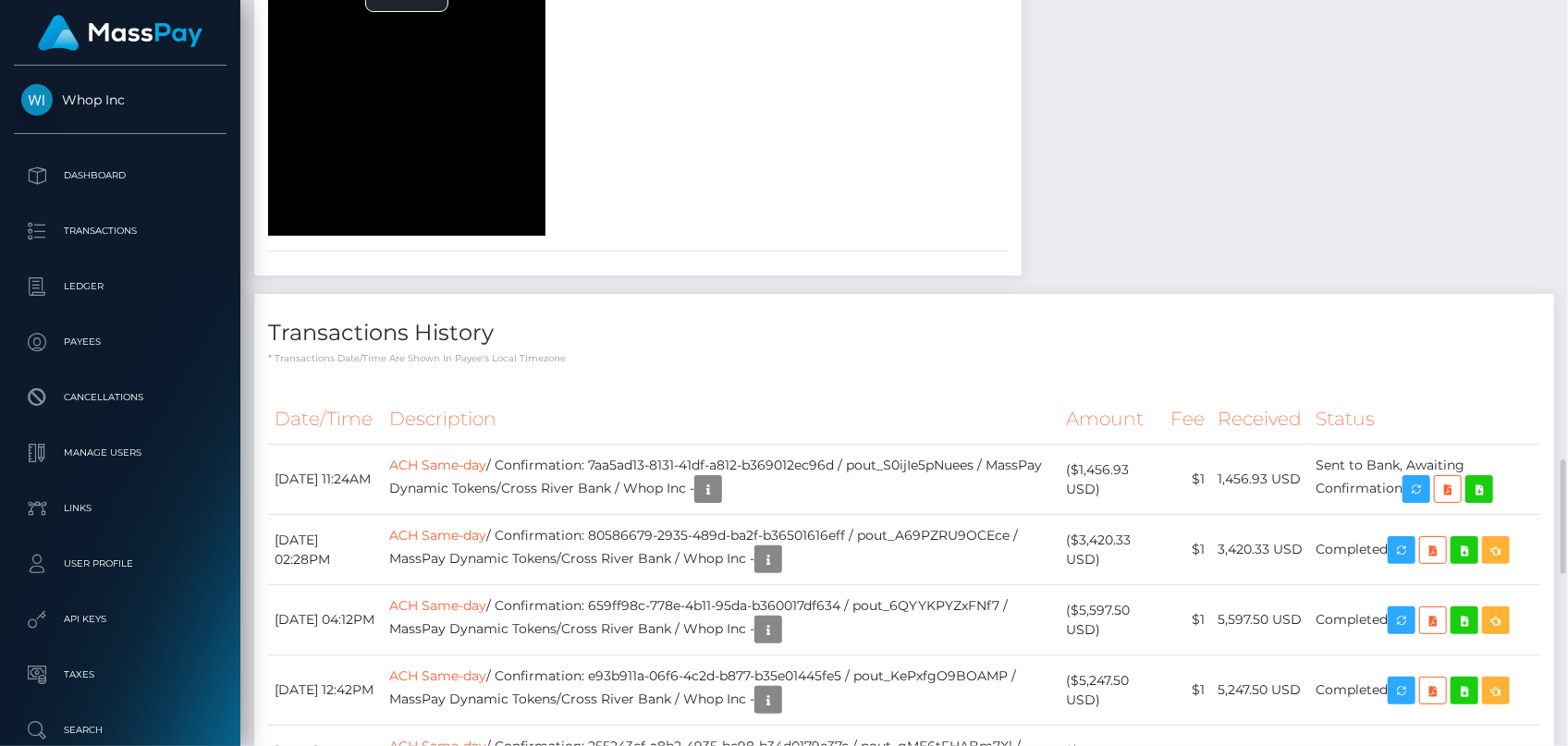
scroll to position [2312, 0]
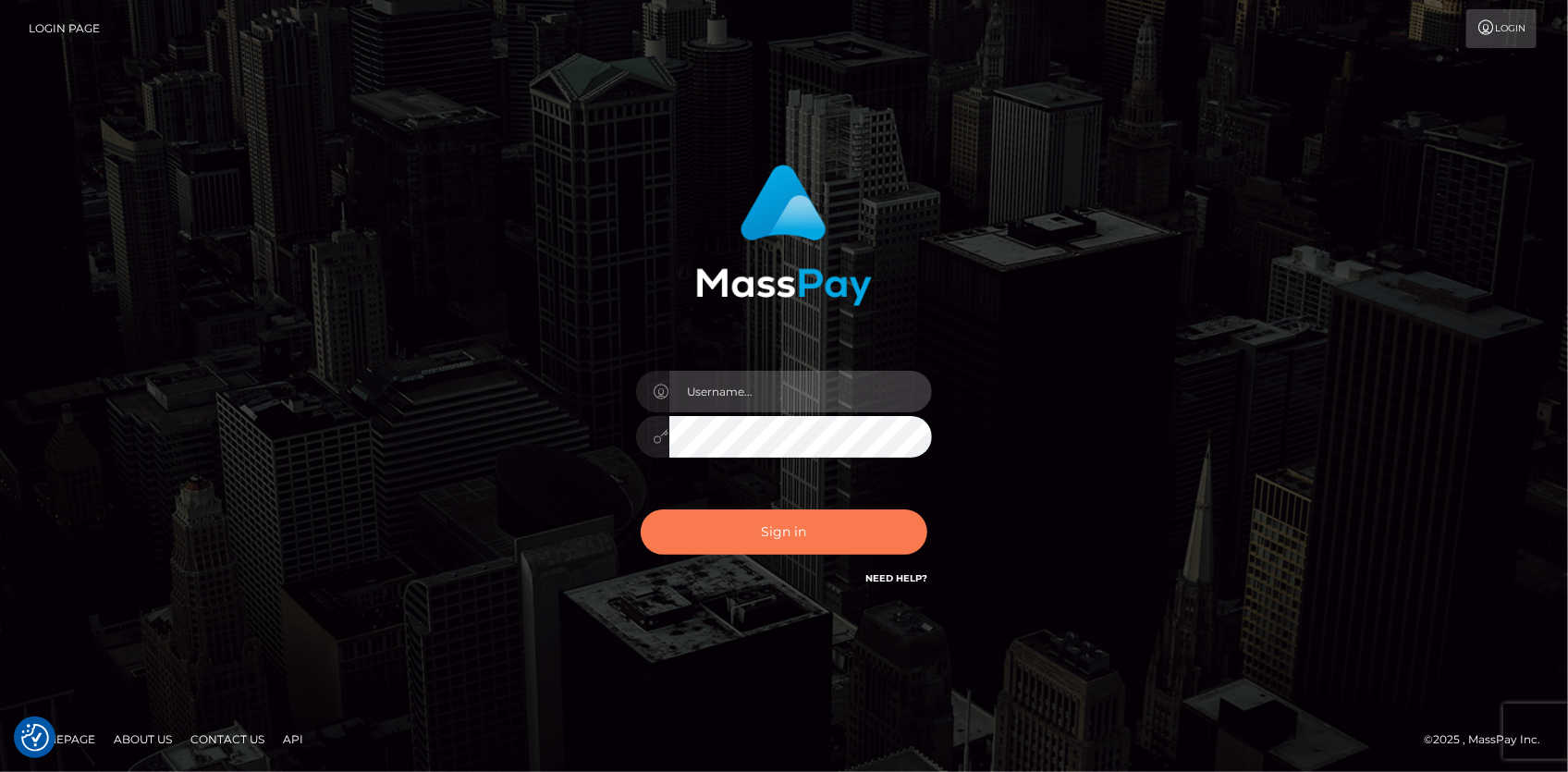
type input "Eduard Gavrilescu"
click at [767, 537] on button "Sign in" at bounding box center [784, 531] width 286 height 45
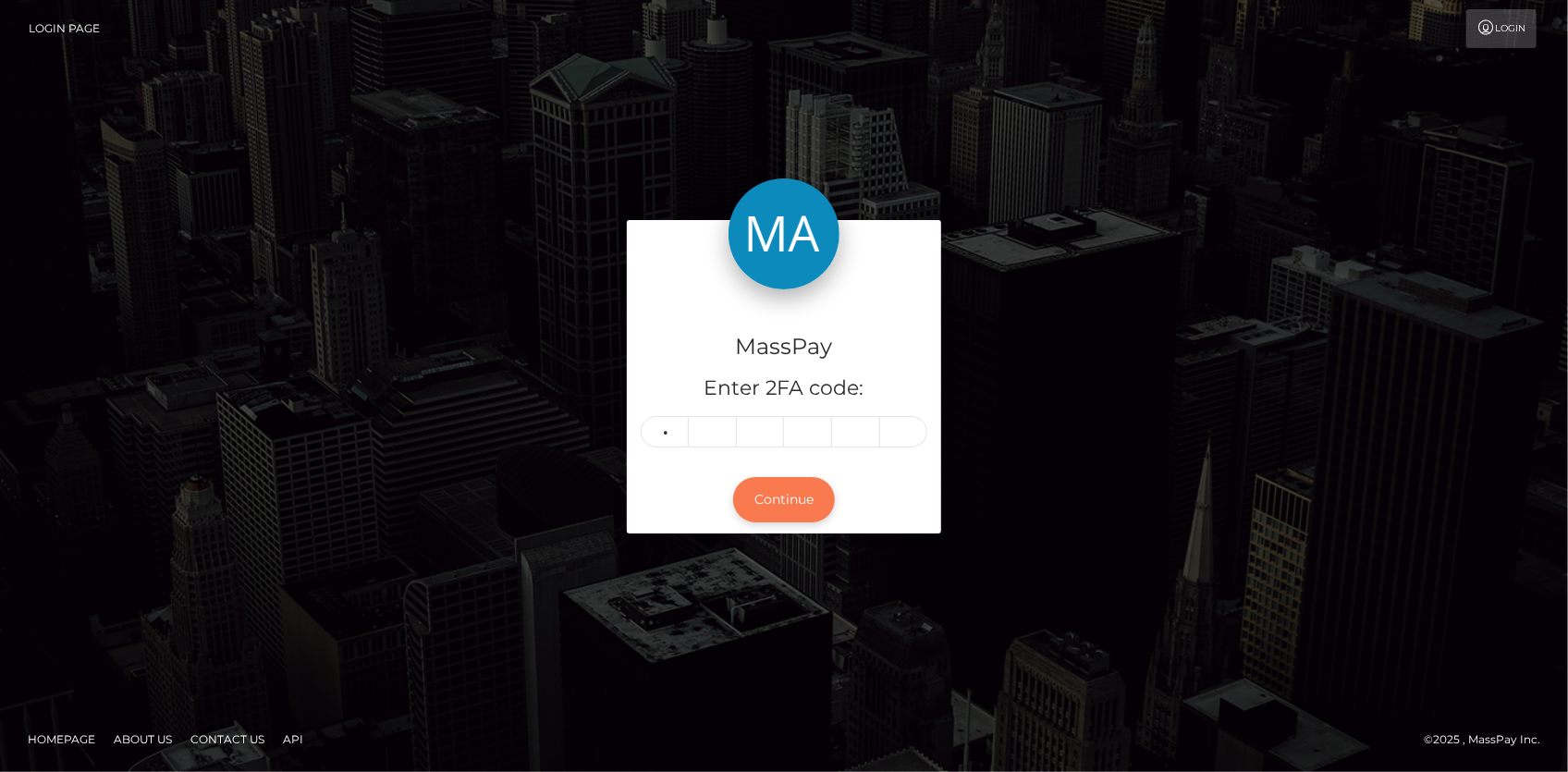
type input "5"
type input "1"
type input "4"
type input "2"
type input "0"
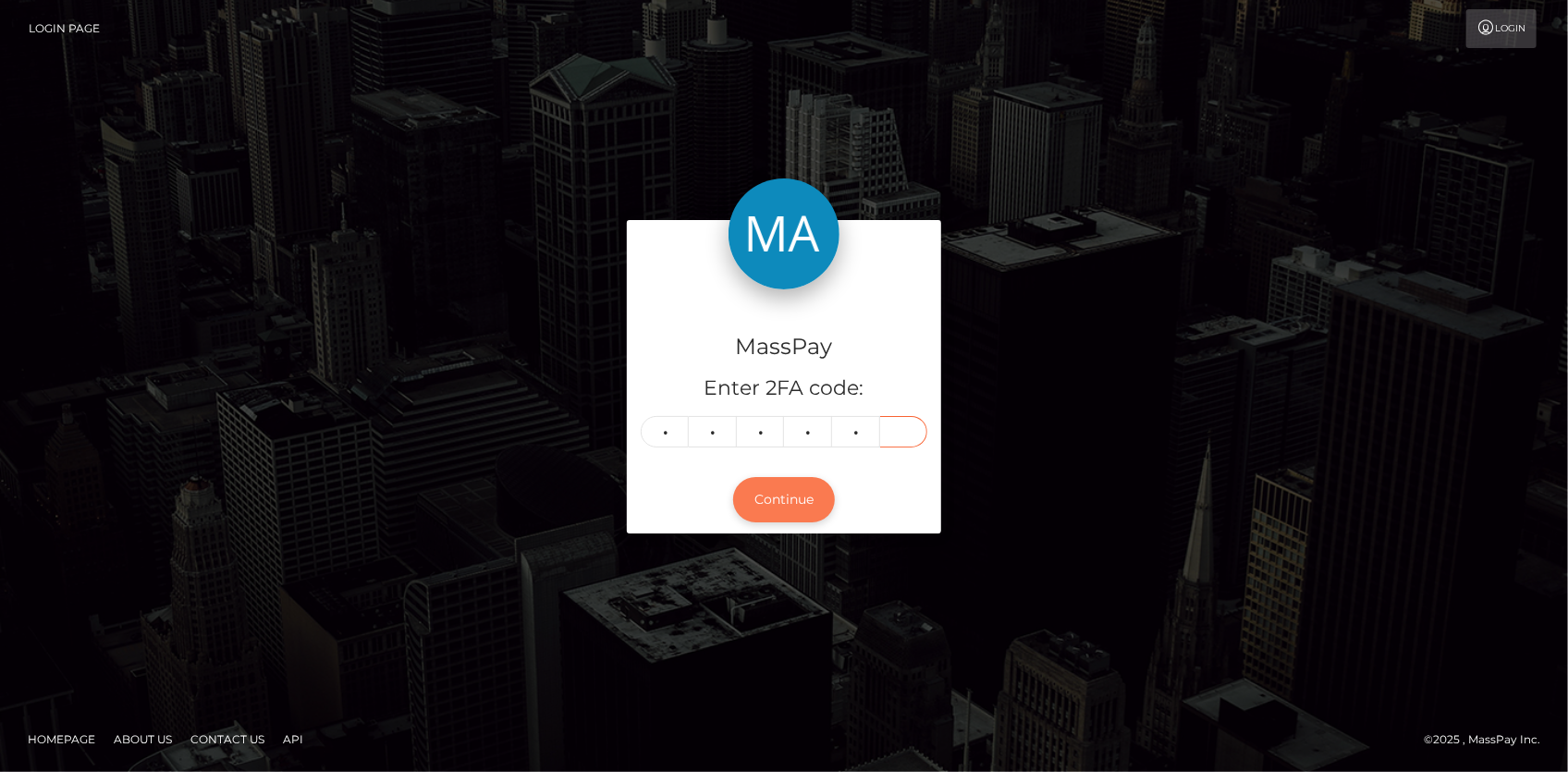
type input "0"
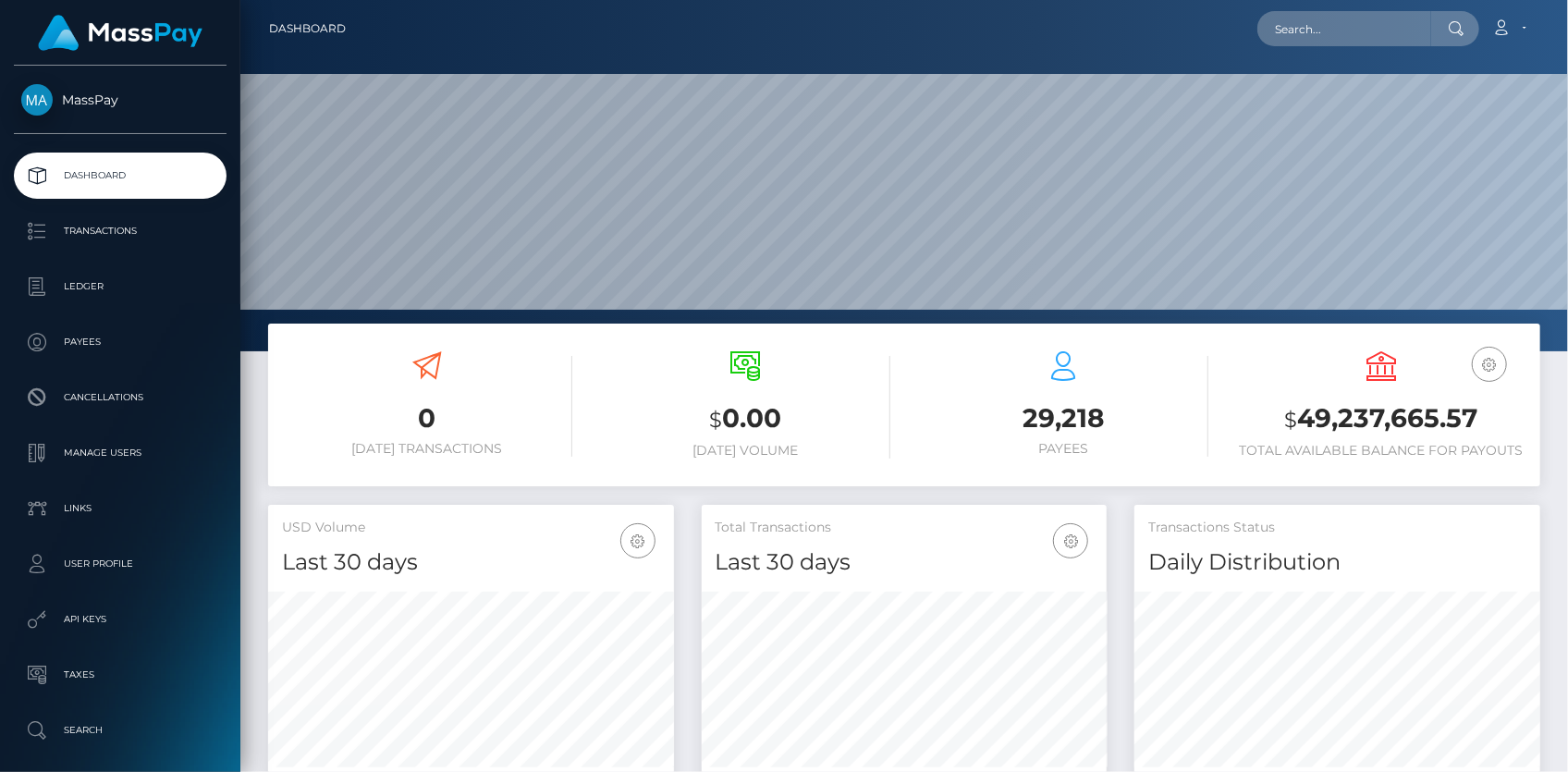
scroll to position [328, 405]
click at [1296, 36] on input "text" at bounding box center [1345, 29] width 174 height 35
paste input "poact_vKUGDjnFO7HX"
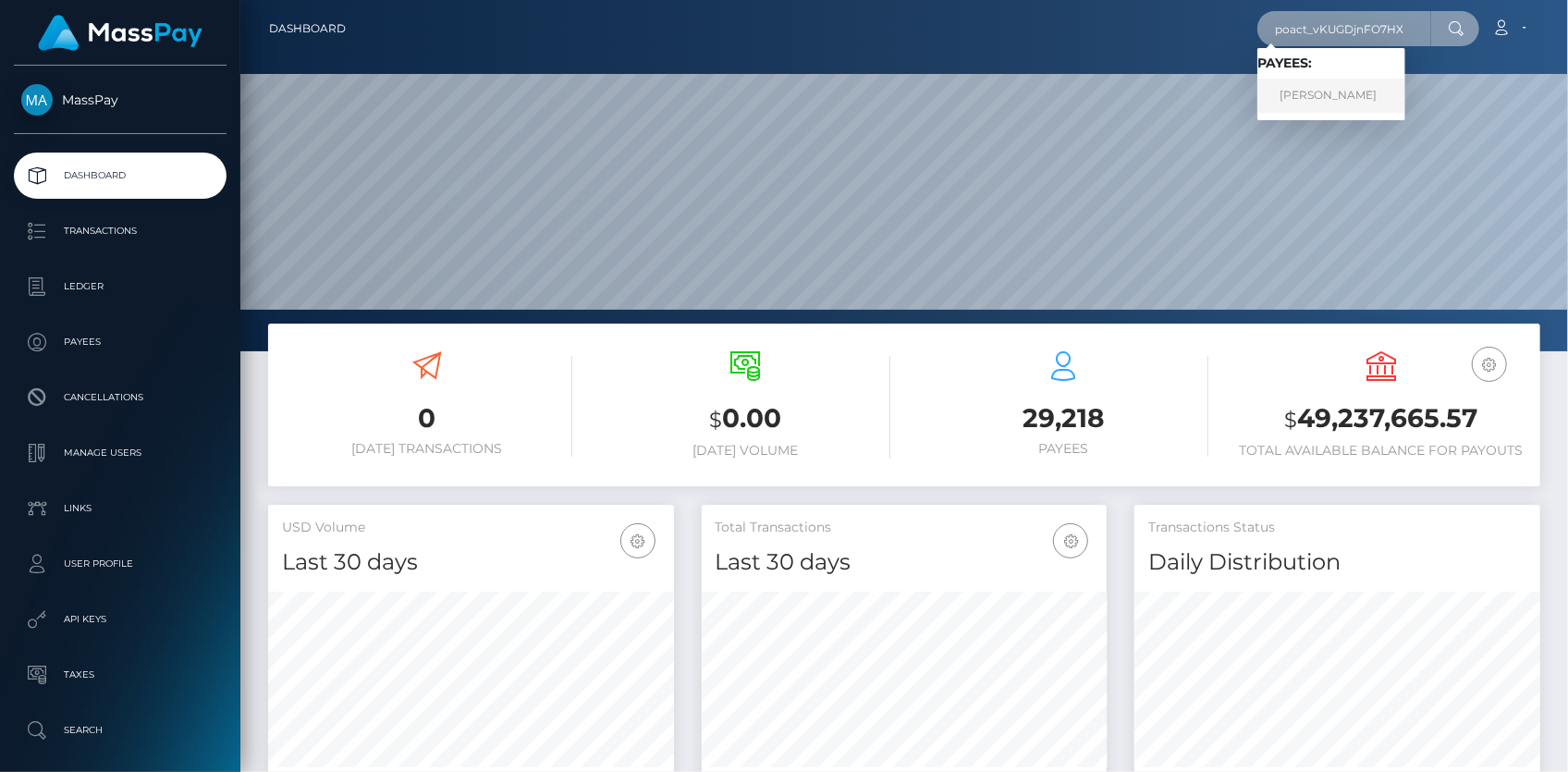
type input "poact_vKUGDjnFO7HX"
click at [1310, 93] on link "Vishwas Maurya" at bounding box center [1331, 96] width 148 height 34
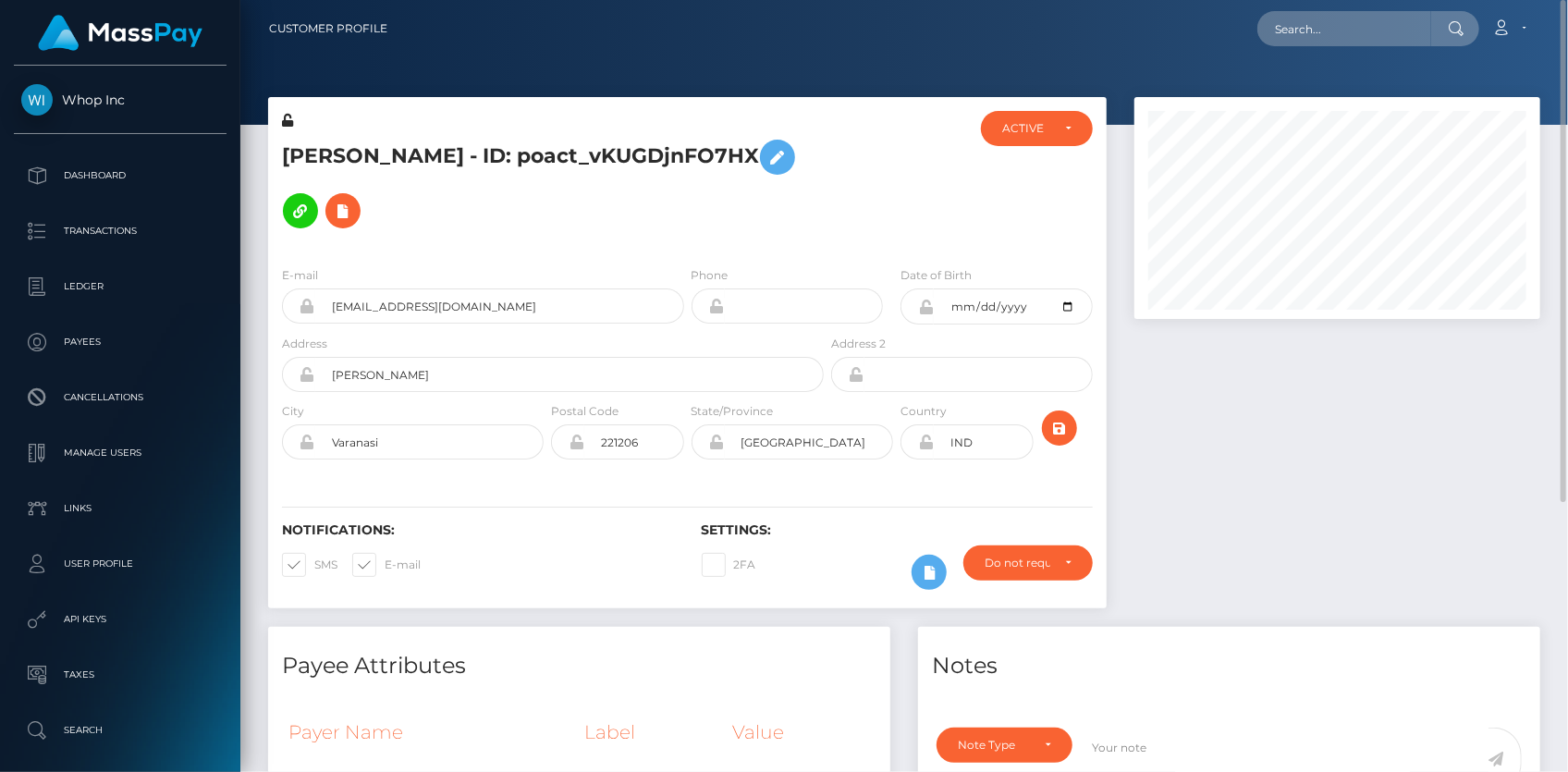
click at [413, 125] on div "[PERSON_NAME] - ID: poact_vKUGDjnFO7HX" at bounding box center [548, 181] width 560 height 140
click at [407, 141] on h5 "[PERSON_NAME] - ID: poact_vKUGDjnFO7HX" at bounding box center [547, 184] width 532 height 107
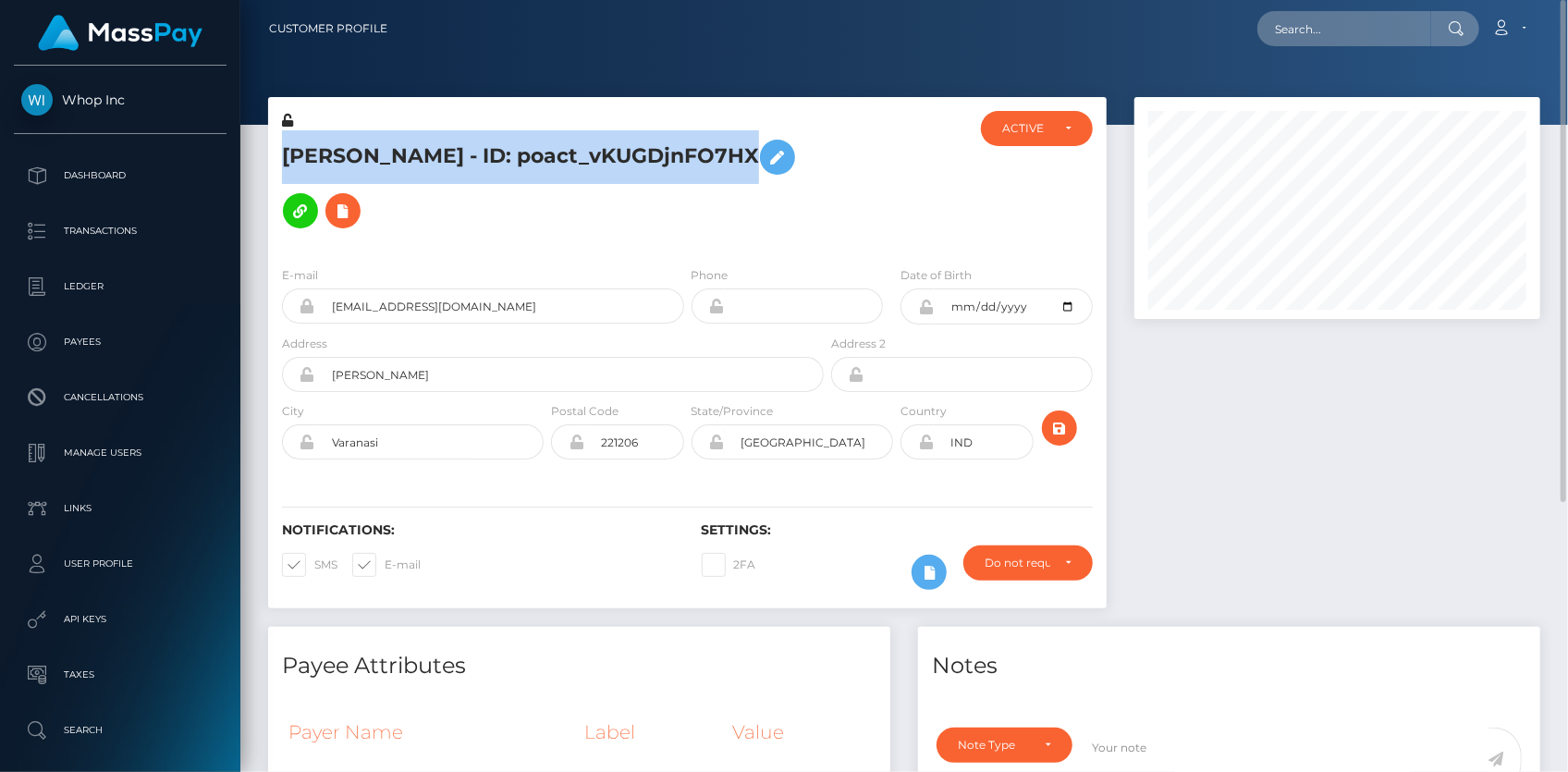
click at [407, 141] on h5 "[PERSON_NAME] - ID: poact_vKUGDjnFO7HX" at bounding box center [547, 184] width 532 height 107
copy h5 "[PERSON_NAME] - ID: poact_vKUGDjnFO7HX"
